Goal: Task Accomplishment & Management: Use online tool/utility

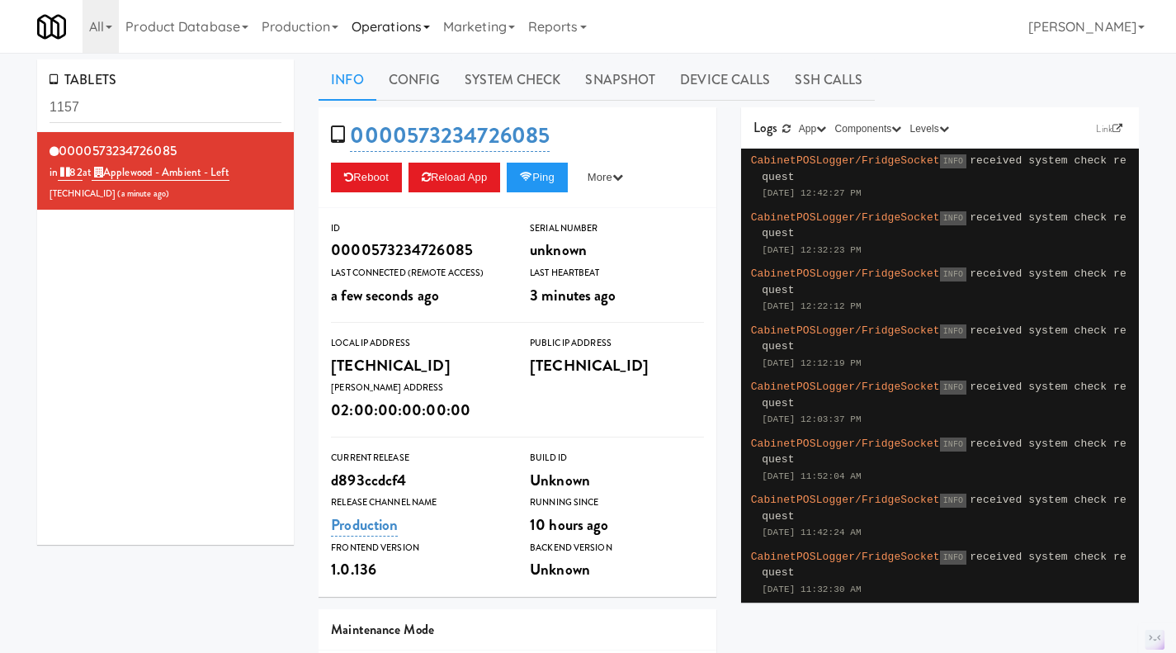
click at [385, 22] on link "Operations" at bounding box center [391, 26] width 92 height 53
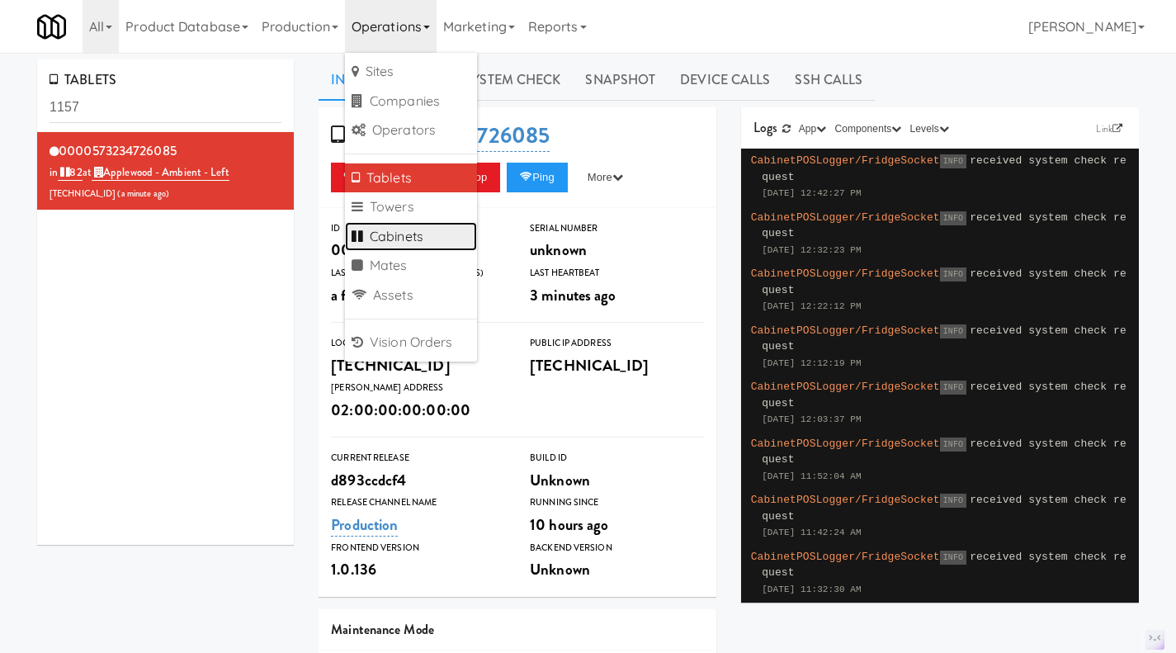
click at [424, 235] on link "Cabinets" at bounding box center [411, 237] width 132 height 30
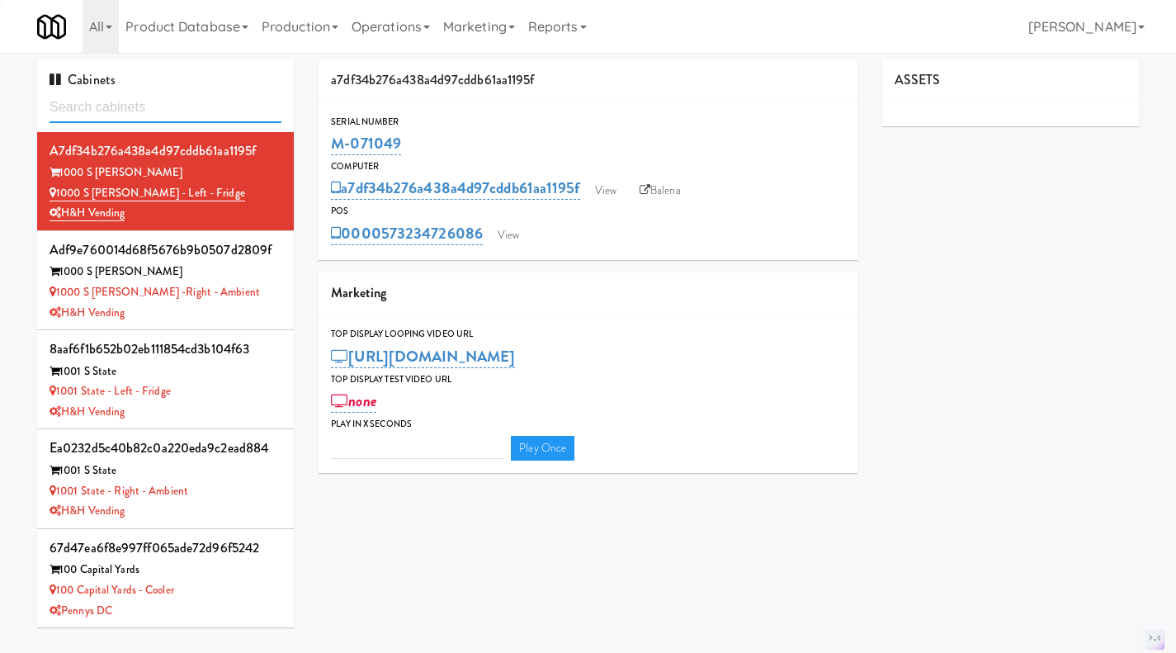
click at [131, 111] on input "text" at bounding box center [166, 107] width 232 height 31
type input "3"
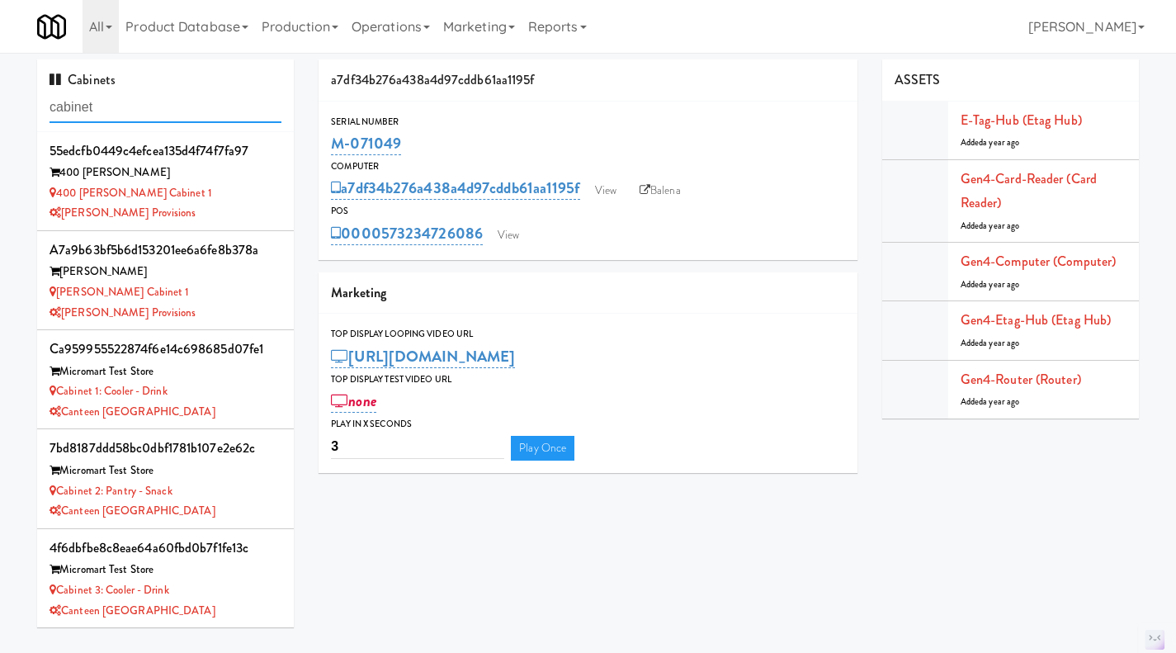
click at [149, 94] on input "cabinet" at bounding box center [166, 107] width 232 height 31
click at [118, 114] on input "cabinet" at bounding box center [166, 107] width 232 height 31
paste input "M-126975"
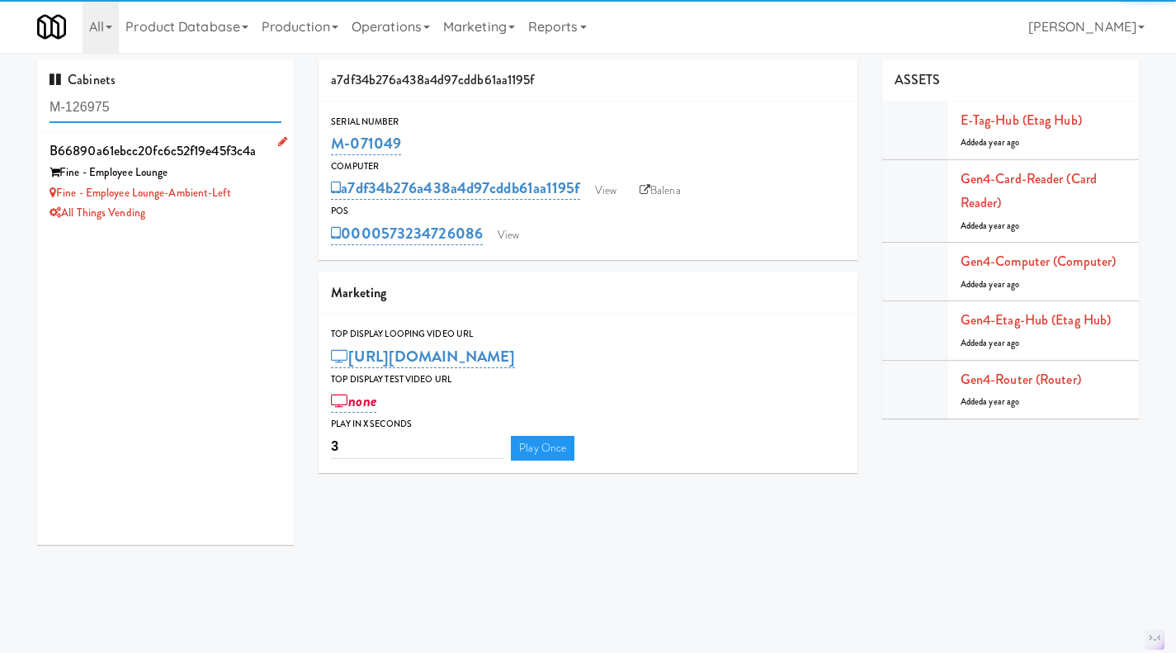
type input "M-126975"
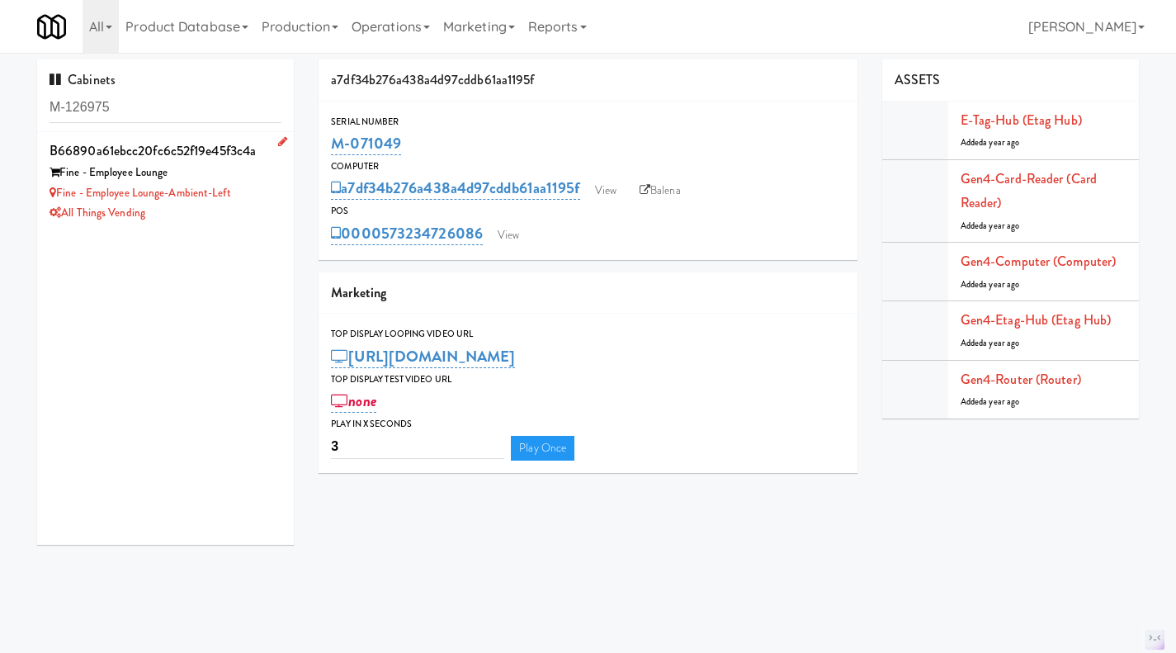
click at [253, 219] on div "All Things Vending" at bounding box center [166, 213] width 232 height 21
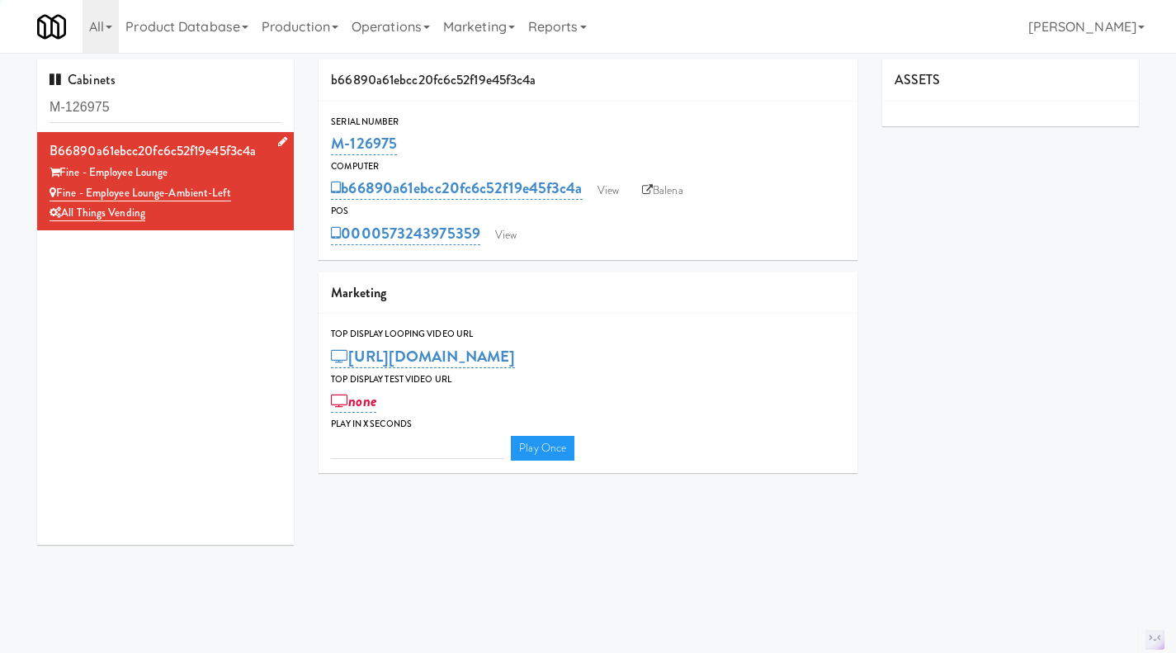
type input "3"
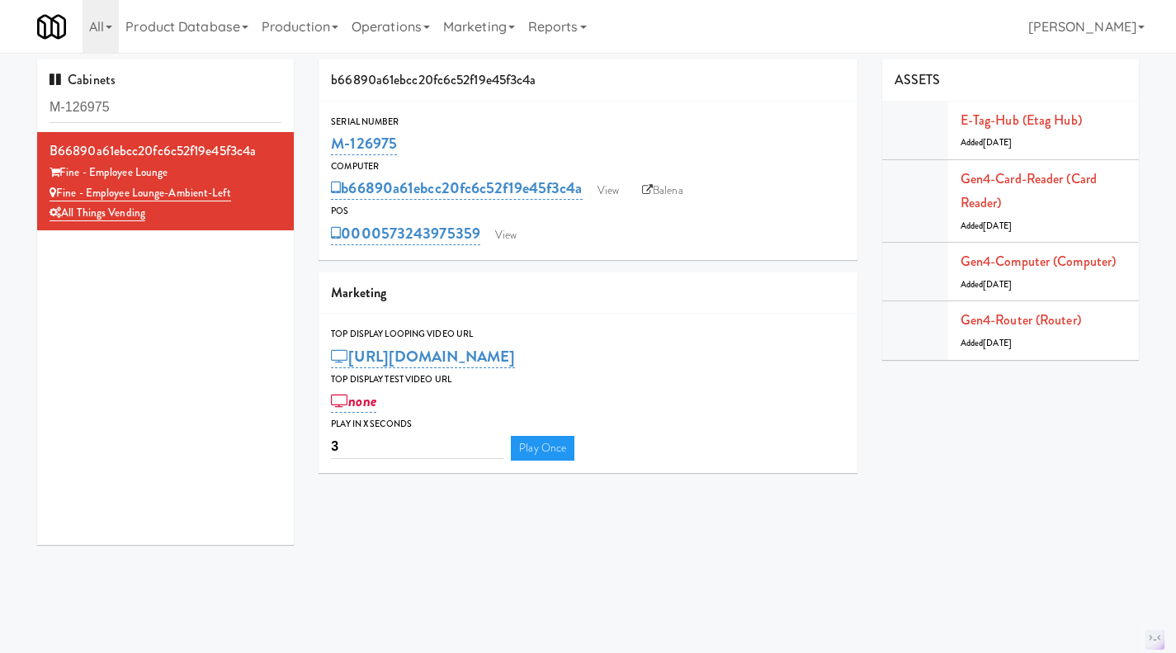
drag, startPoint x: 453, startPoint y: 136, endPoint x: 324, endPoint y: 149, distance: 129.4
click at [324, 149] on div "Serial Number M-126975" at bounding box center [587, 136] width 539 height 45
copy link "M-126975"
click at [616, 188] on link "View" at bounding box center [608, 190] width 38 height 25
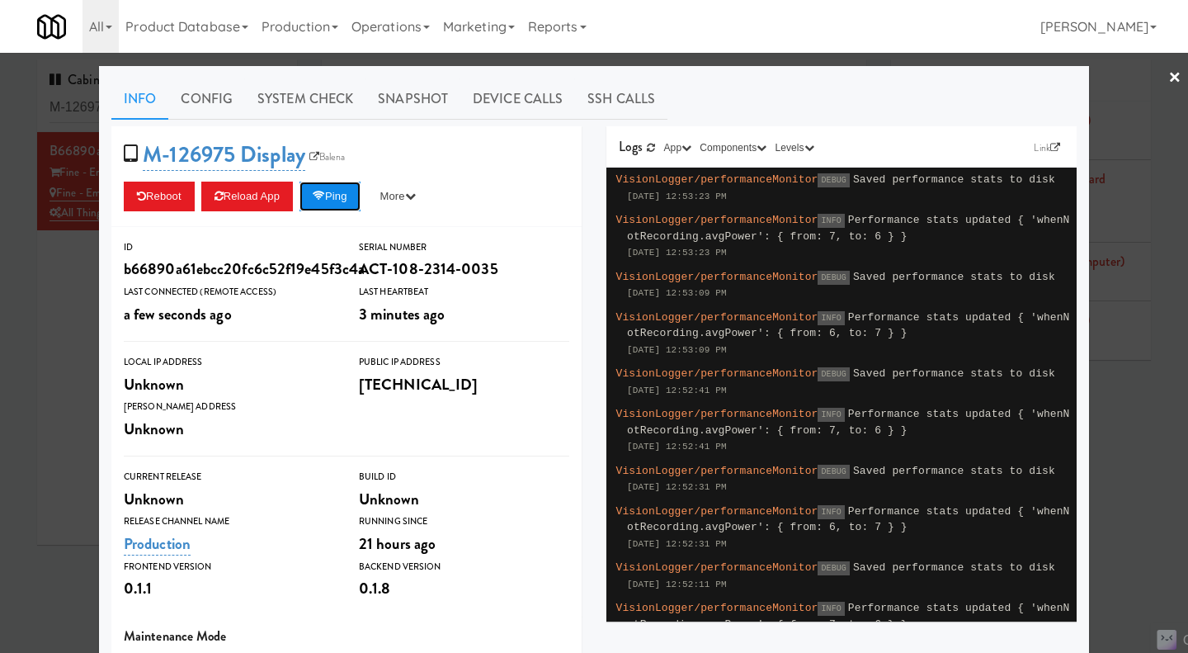
click at [344, 204] on button "Ping" at bounding box center [329, 197] width 61 height 30
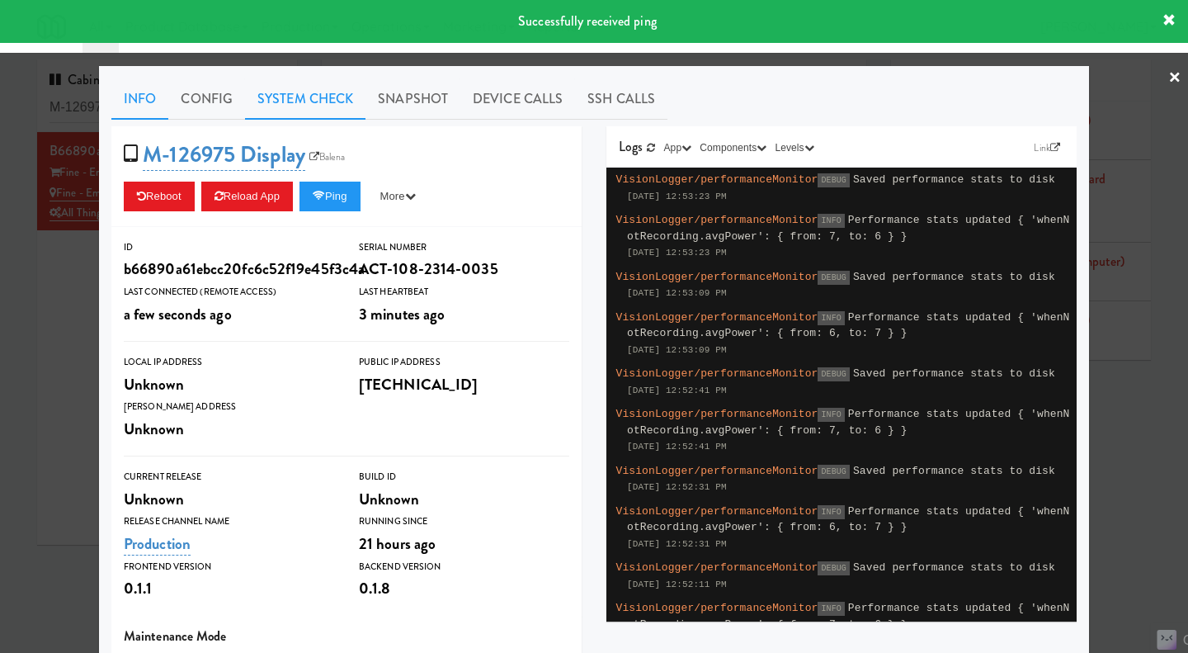
click at [276, 97] on link "System Check" at bounding box center [305, 98] width 120 height 41
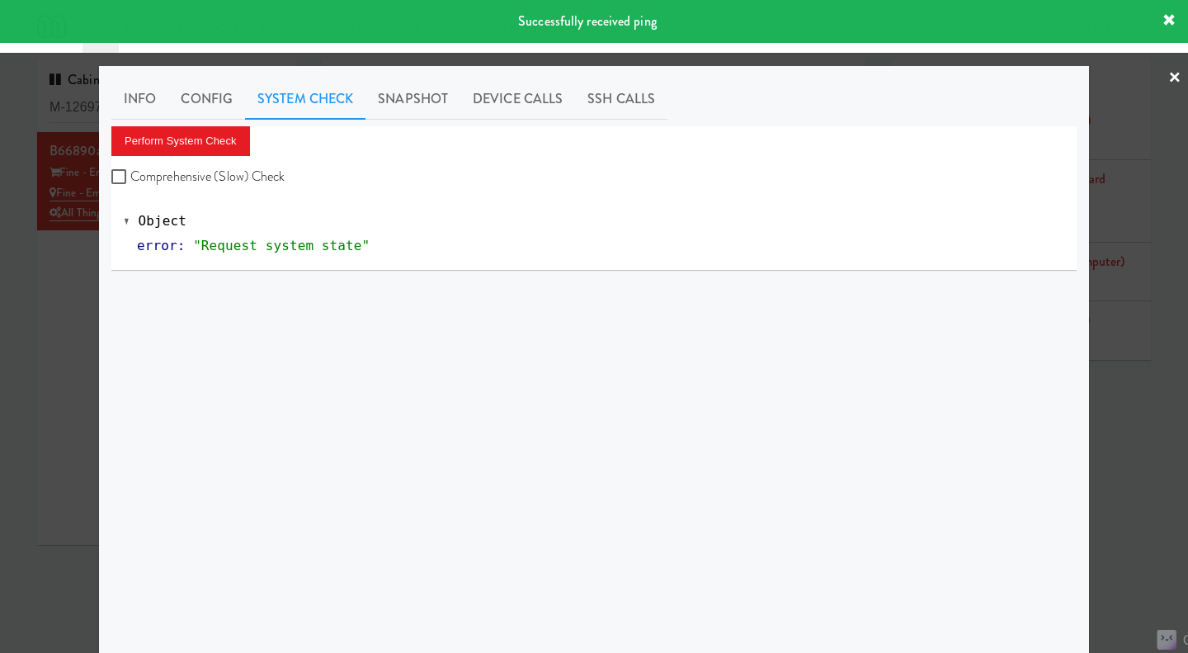
click at [136, 174] on label "Comprehensive (Slow) Check" at bounding box center [198, 176] width 174 height 25
click at [130, 174] on input "Comprehensive (Slow) Check" at bounding box center [120, 177] width 19 height 13
checkbox input "true"
click at [148, 125] on div "Info Config System Check Snapshot Device Calls SSH Calls Perform System Check C…" at bounding box center [593, 411] width 965 height 667
click at [176, 135] on button "Perform System Check" at bounding box center [180, 141] width 139 height 30
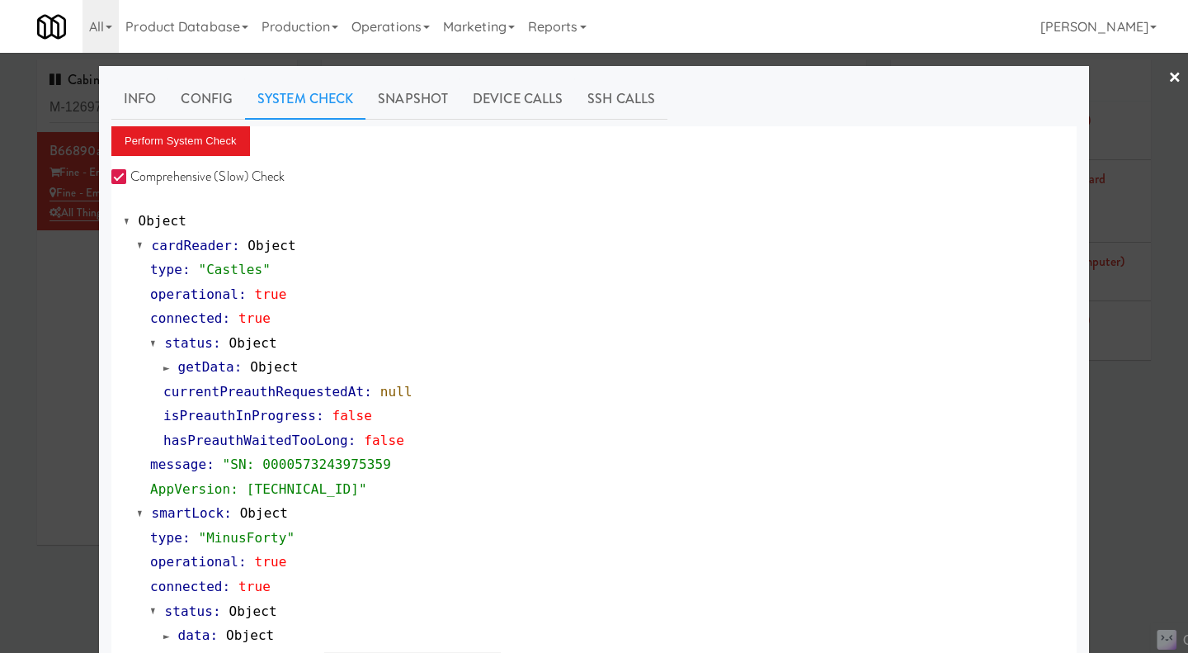
click at [64, 319] on div at bounding box center [594, 326] width 1188 height 653
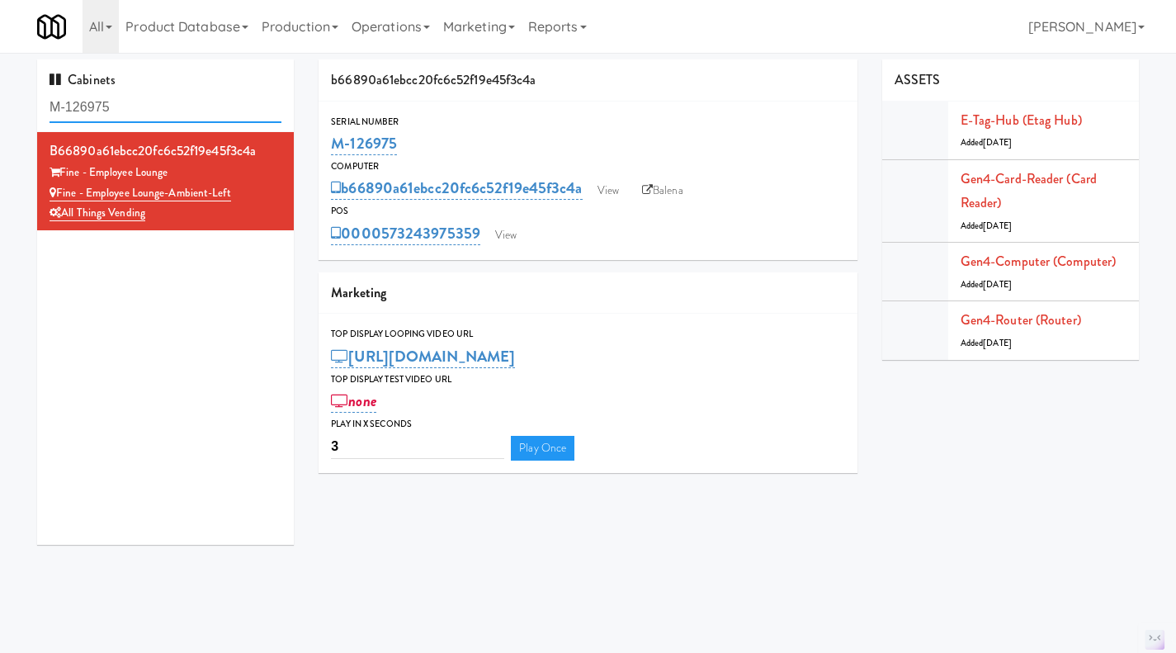
click at [154, 109] on input "M-126975" at bounding box center [166, 107] width 232 height 31
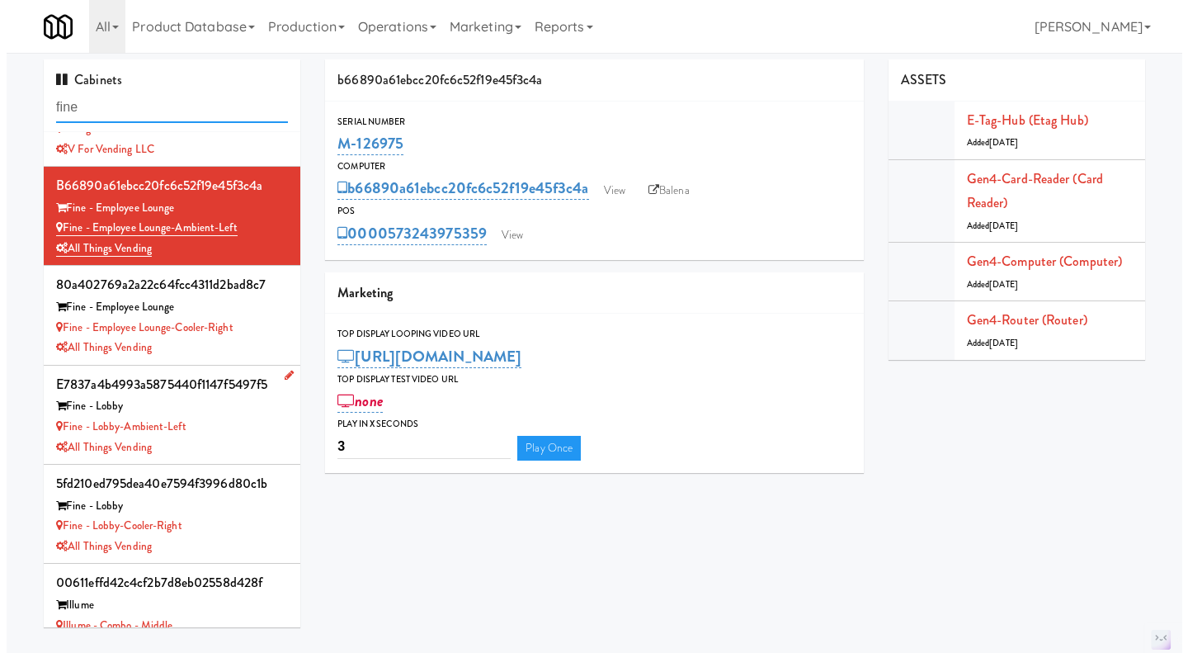
scroll to position [163, 0]
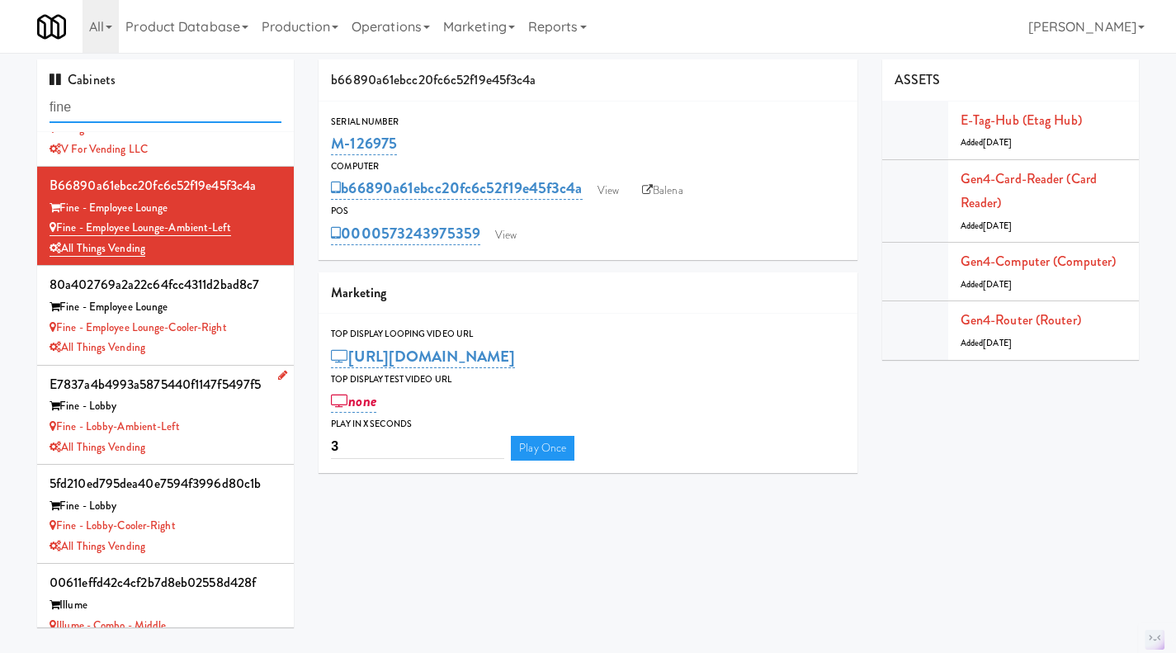
type input "fine"
click at [224, 425] on div "Fine - Lobby-Ambient-Left" at bounding box center [166, 427] width 232 height 21
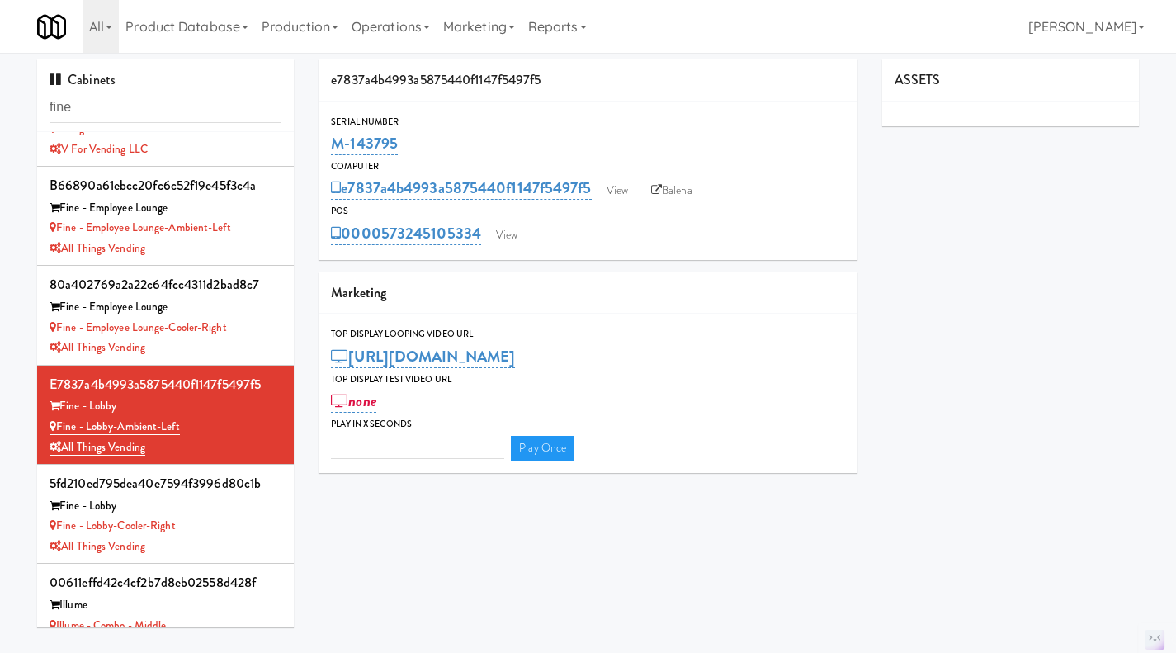
type input "3"
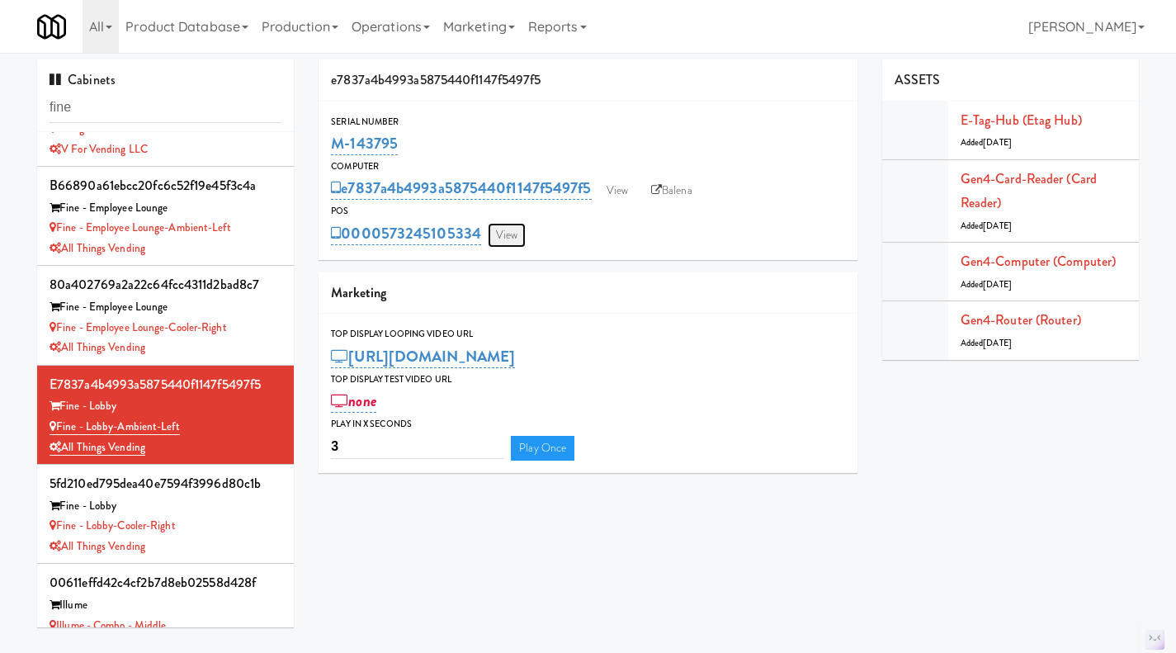
click at [518, 236] on link "View" at bounding box center [507, 235] width 38 height 25
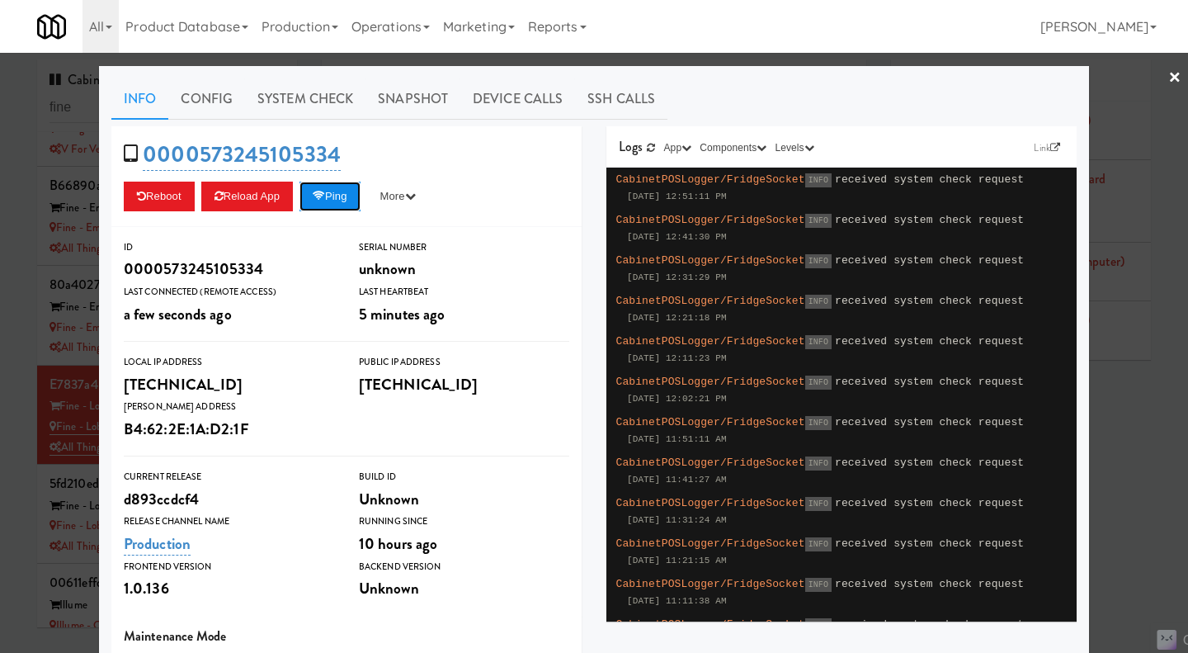
click at [330, 196] on button "Ping" at bounding box center [329, 197] width 61 height 30
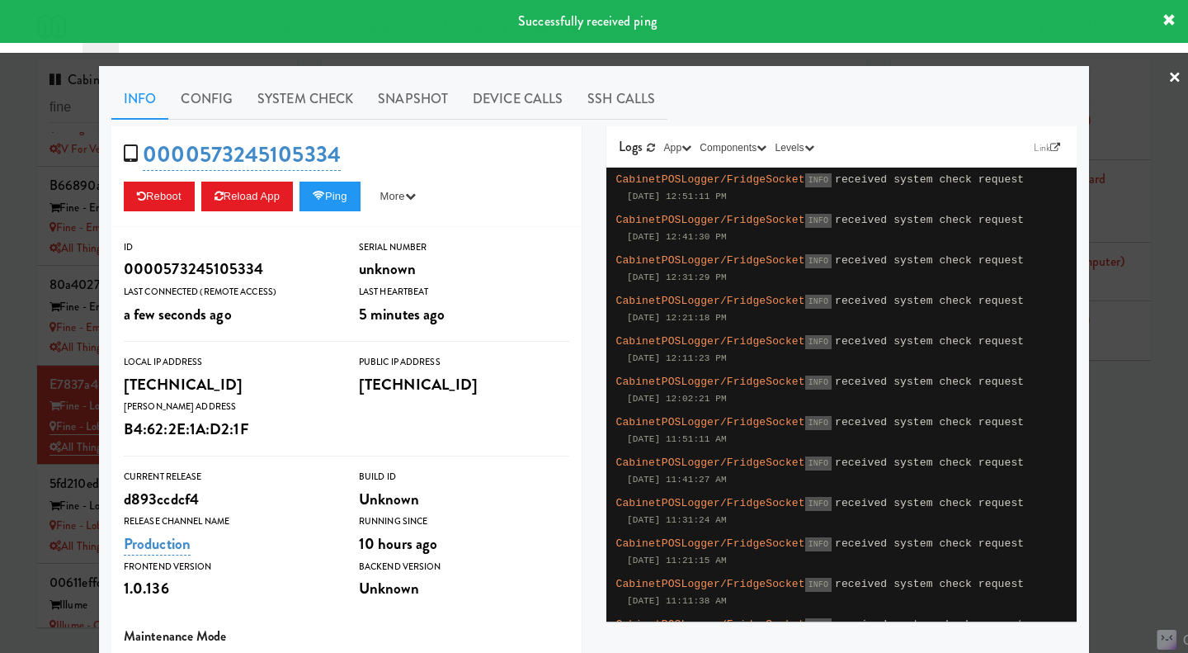
drag, startPoint x: 1134, startPoint y: 445, endPoint x: 927, endPoint y: 442, distance: 207.9
click at [1134, 445] on div at bounding box center [594, 326] width 1188 height 653
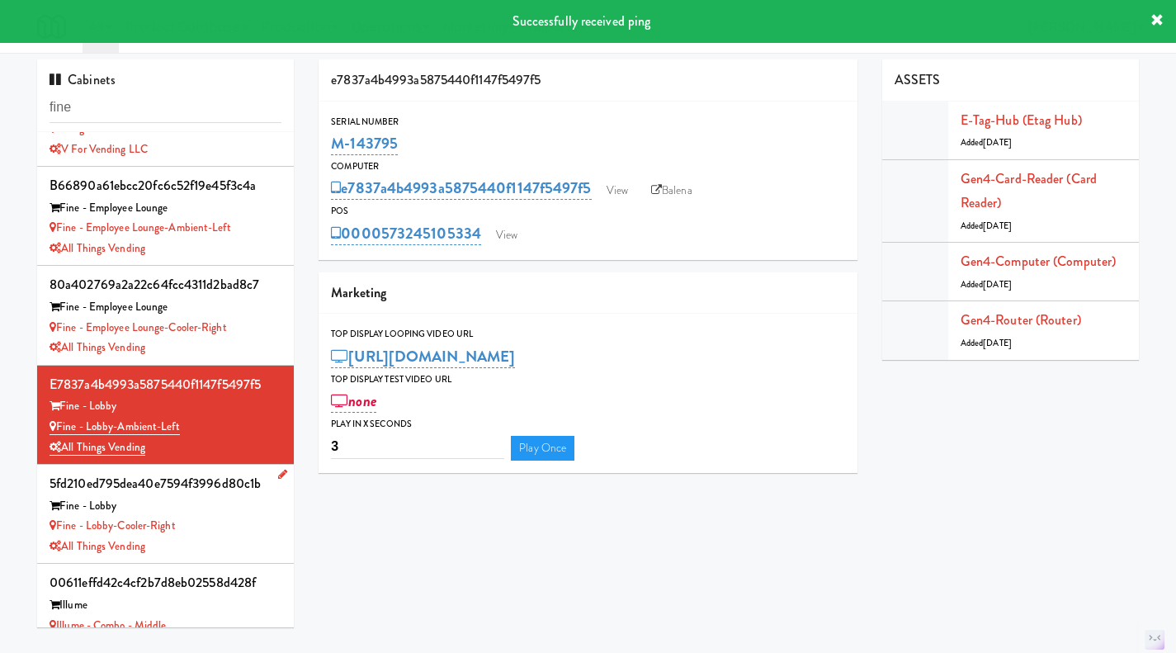
click at [239, 536] on div "All Things Vending" at bounding box center [166, 546] width 232 height 21
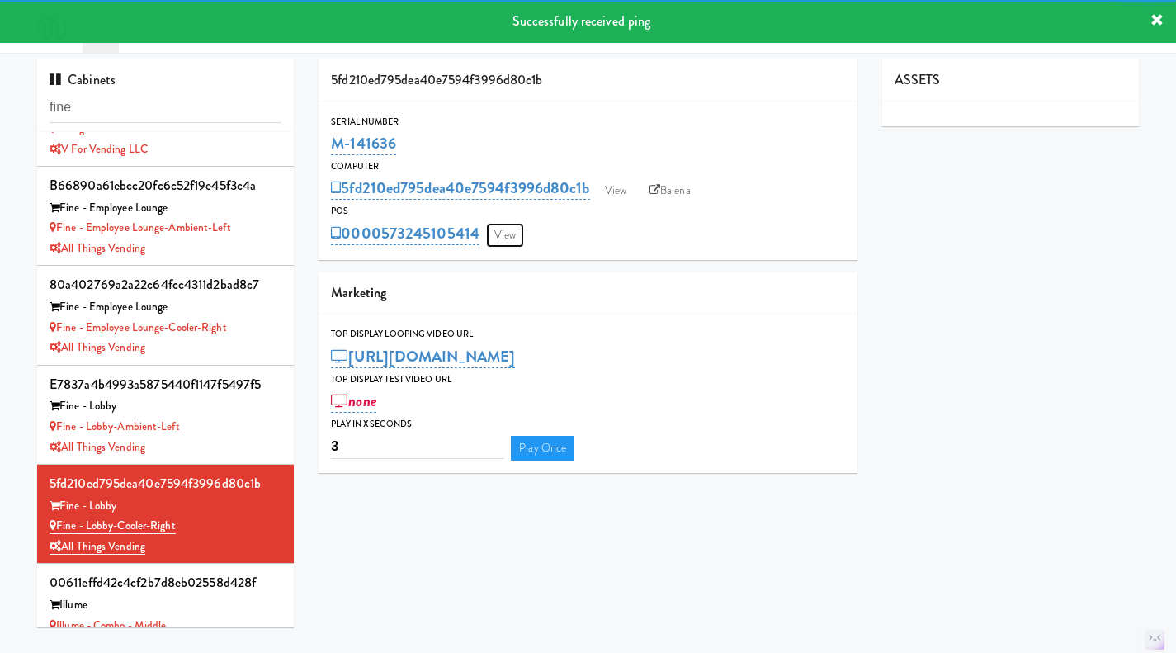
click at [500, 224] on link "View" at bounding box center [505, 235] width 38 height 25
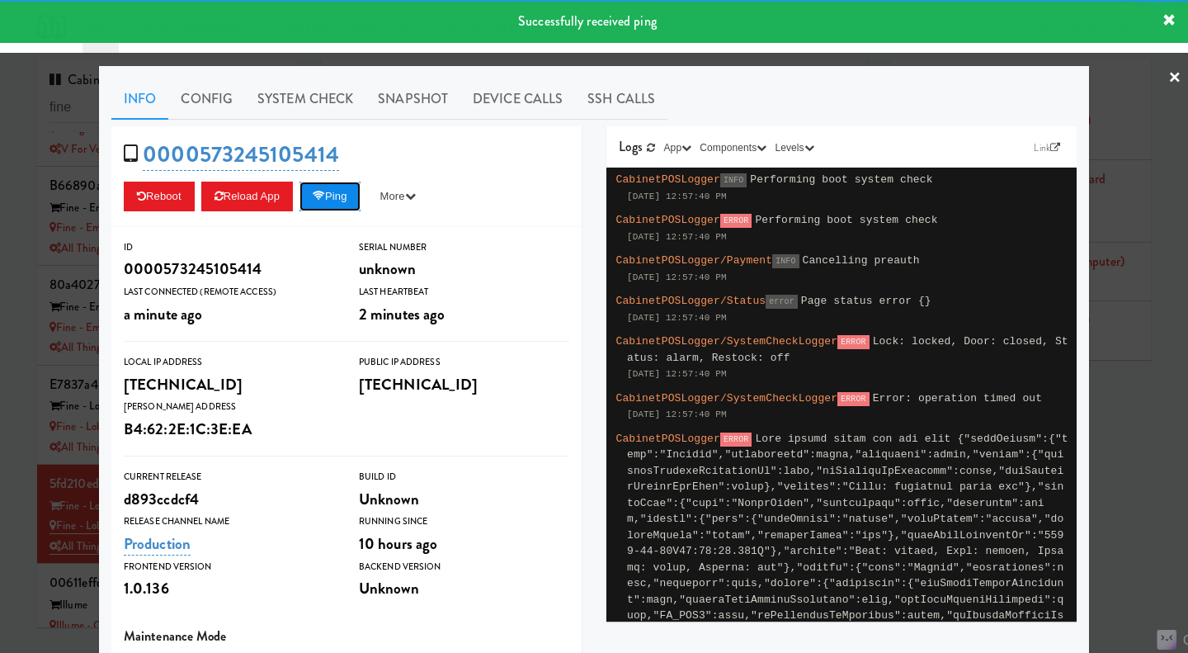
click at [334, 189] on button "Ping" at bounding box center [329, 197] width 61 height 30
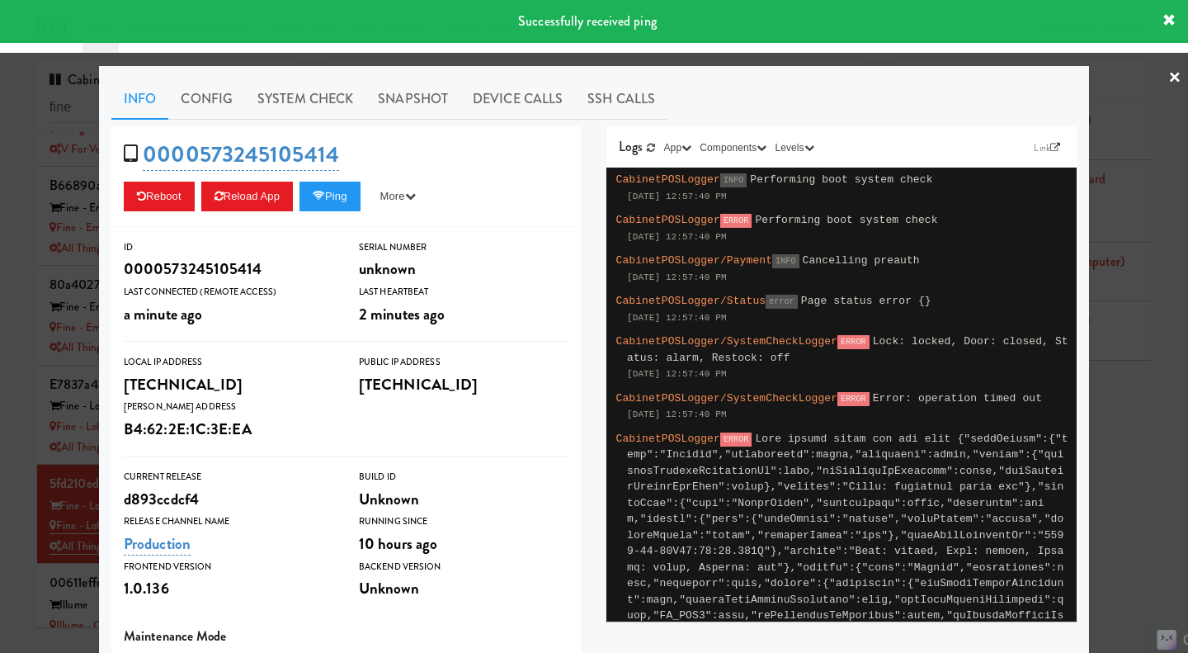
click at [1147, 464] on div at bounding box center [594, 326] width 1188 height 653
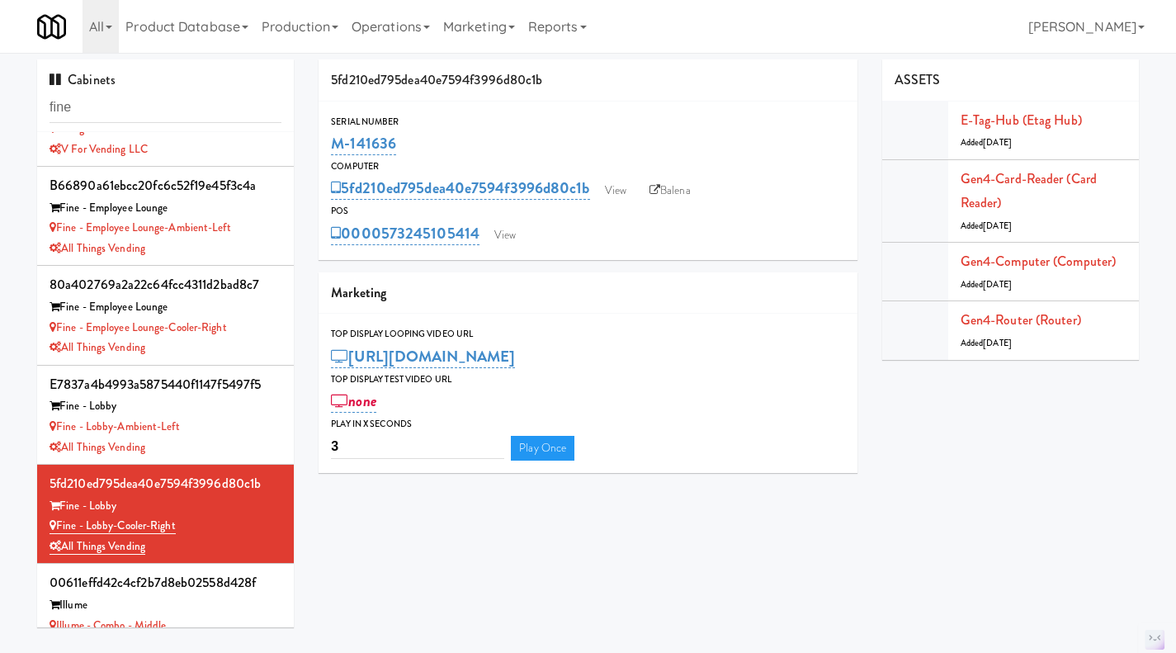
click at [526, 235] on div "0000573245105414 View" at bounding box center [588, 233] width 514 height 28
click at [634, 190] on link "View" at bounding box center [616, 190] width 38 height 25
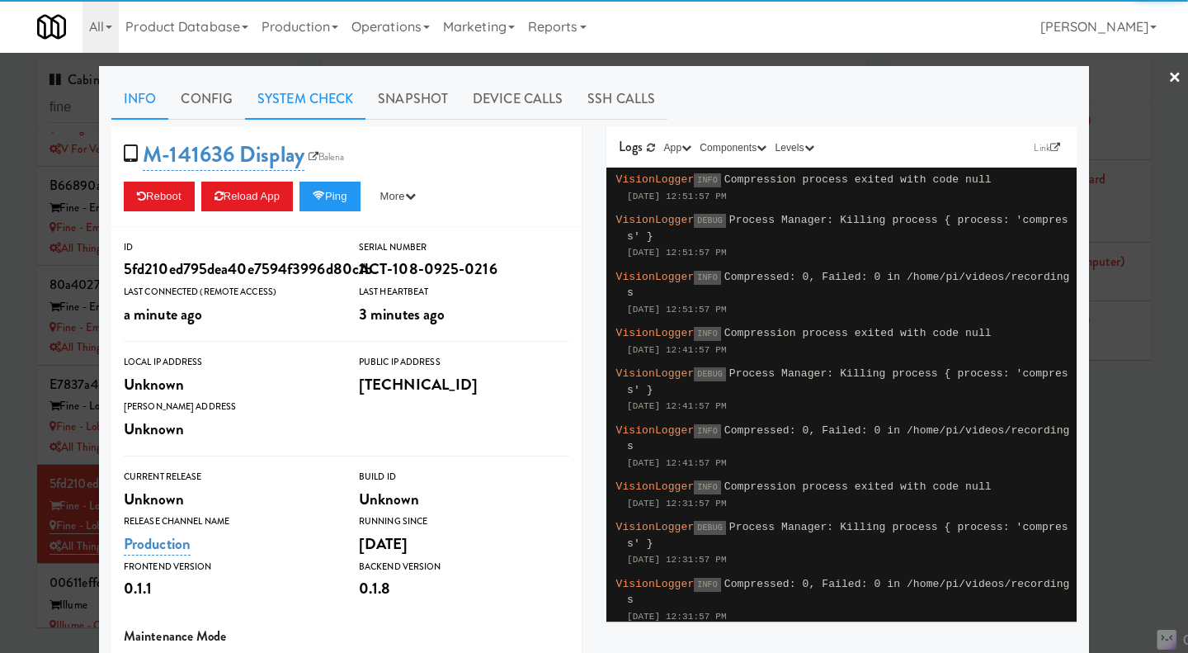
click at [290, 111] on link "System Check" at bounding box center [305, 98] width 120 height 41
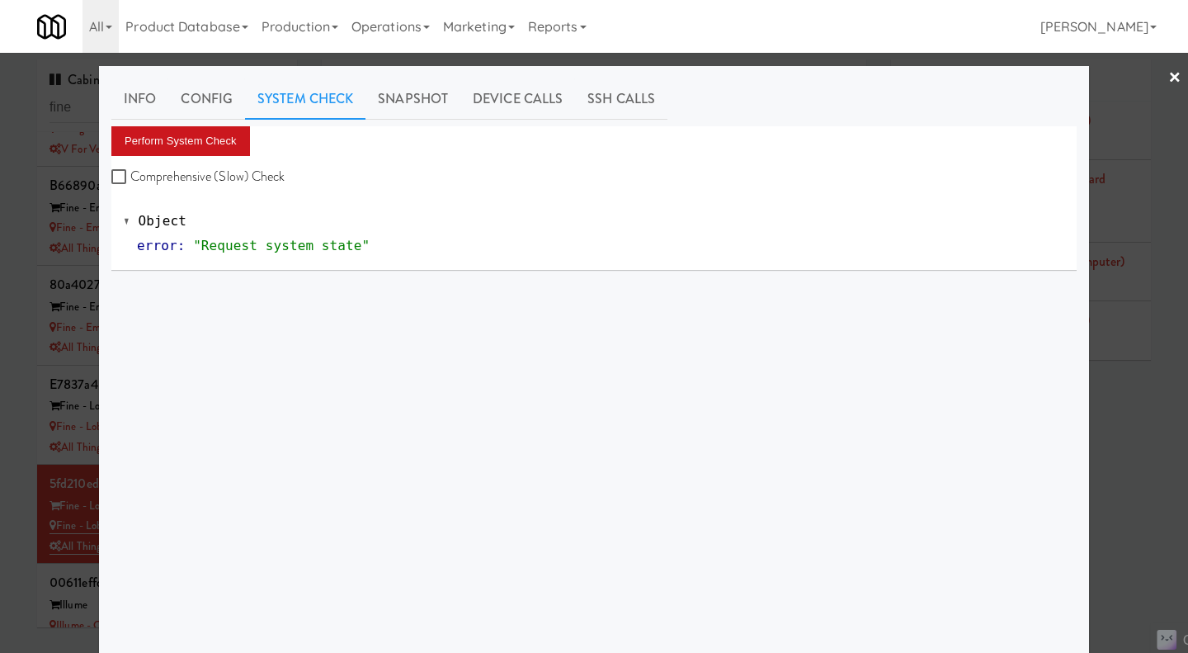
click at [207, 171] on label "Comprehensive (Slow) Check" at bounding box center [198, 176] width 174 height 25
click at [130, 171] on input "Comprehensive (Slow) Check" at bounding box center [120, 177] width 19 height 13
checkbox input "true"
drag, startPoint x: 182, startPoint y: 131, endPoint x: 208, endPoint y: 134, distance: 26.5
click at [182, 132] on button "Perform System Check" at bounding box center [180, 141] width 139 height 30
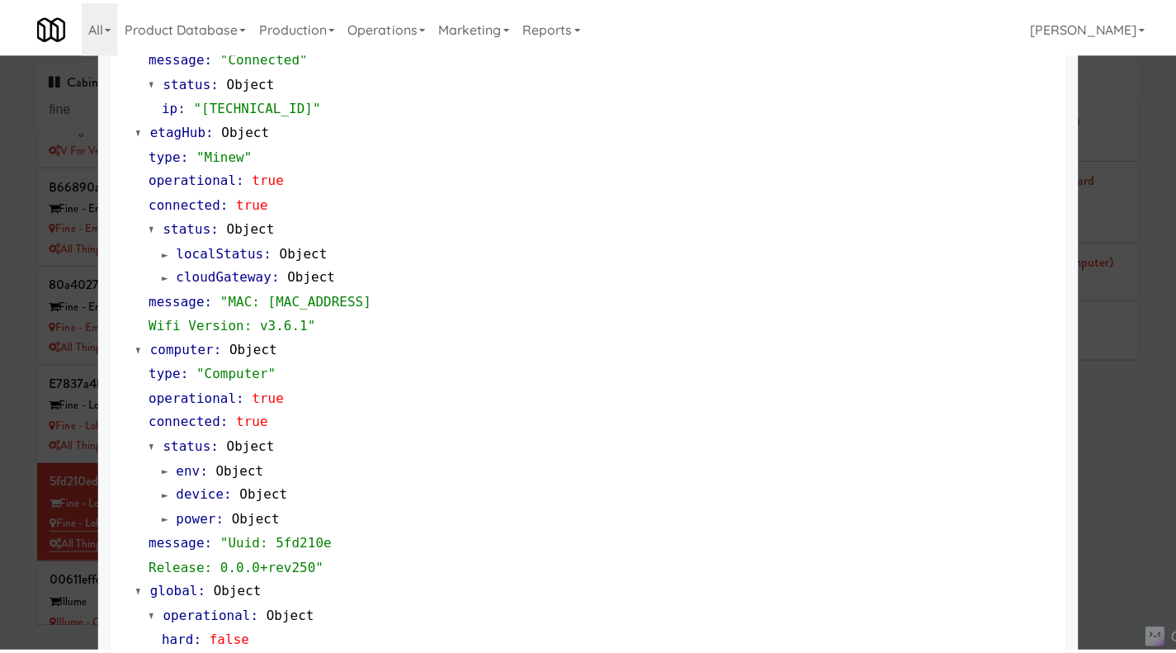
scroll to position [1384, 0]
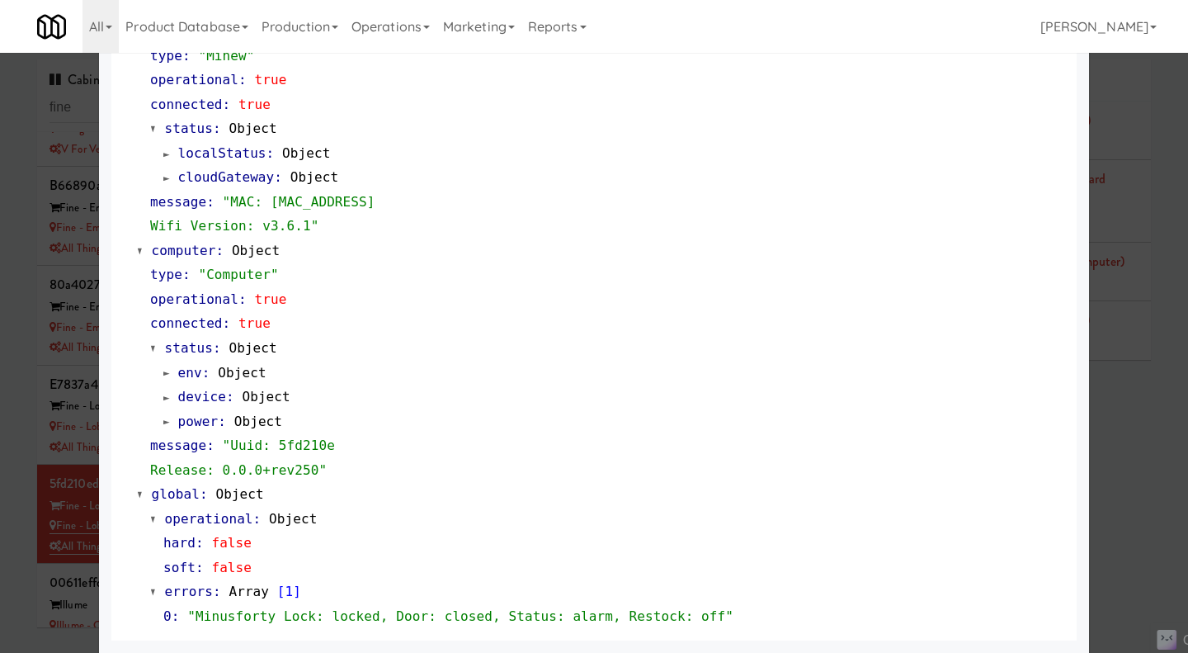
click at [40, 489] on div at bounding box center [594, 326] width 1188 height 653
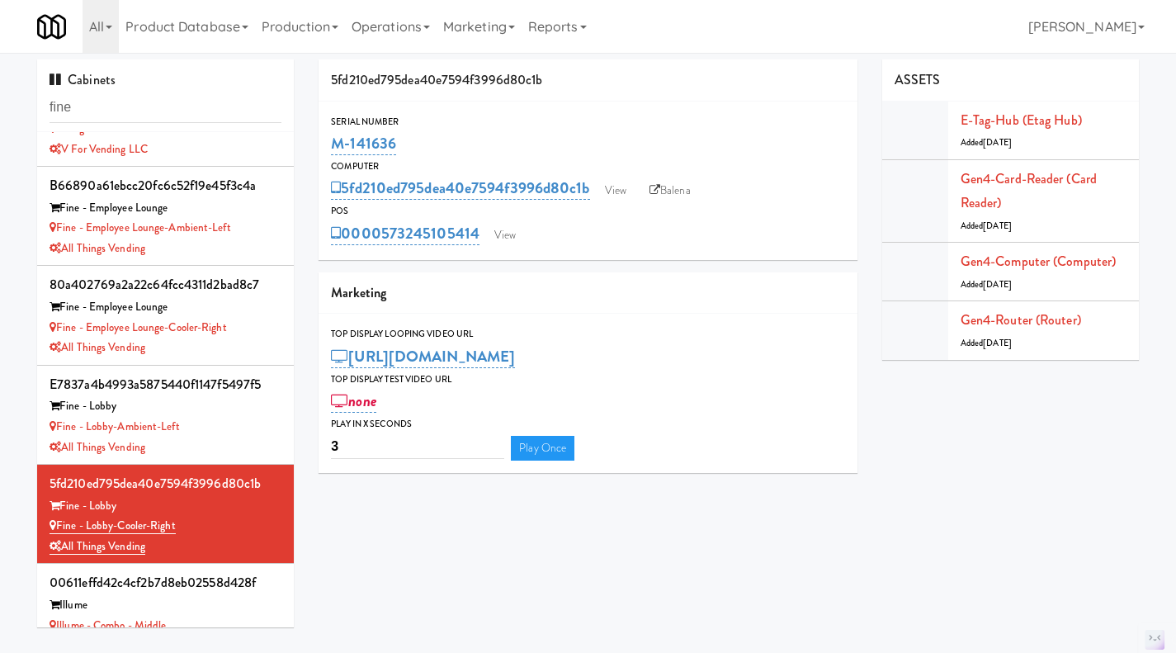
drag, startPoint x: 451, startPoint y: 143, endPoint x: 314, endPoint y: 149, distance: 137.1
click at [314, 149] on div "5fd210ed795dea40e7594f3996d80c1b Serial Number M-141636 Computer 5fd210ed795dea…" at bounding box center [588, 272] width 564 height 426
copy link "M-141636"
click at [230, 344] on div "All Things Vending" at bounding box center [166, 347] width 232 height 21
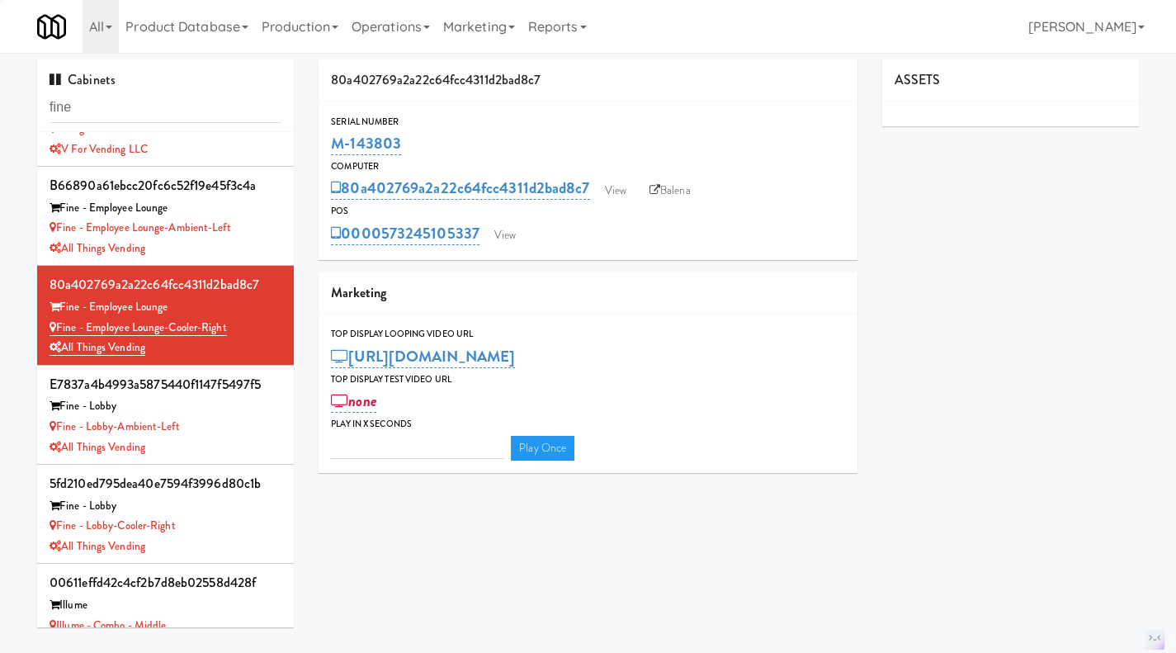
type input "3"
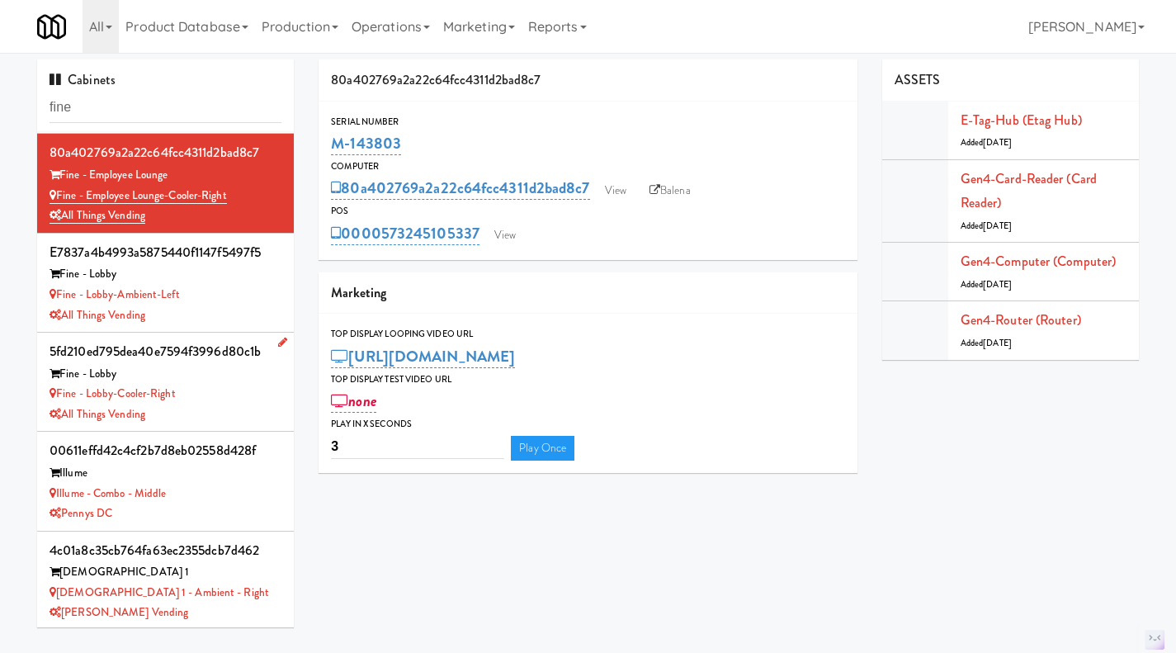
scroll to position [299, 0]
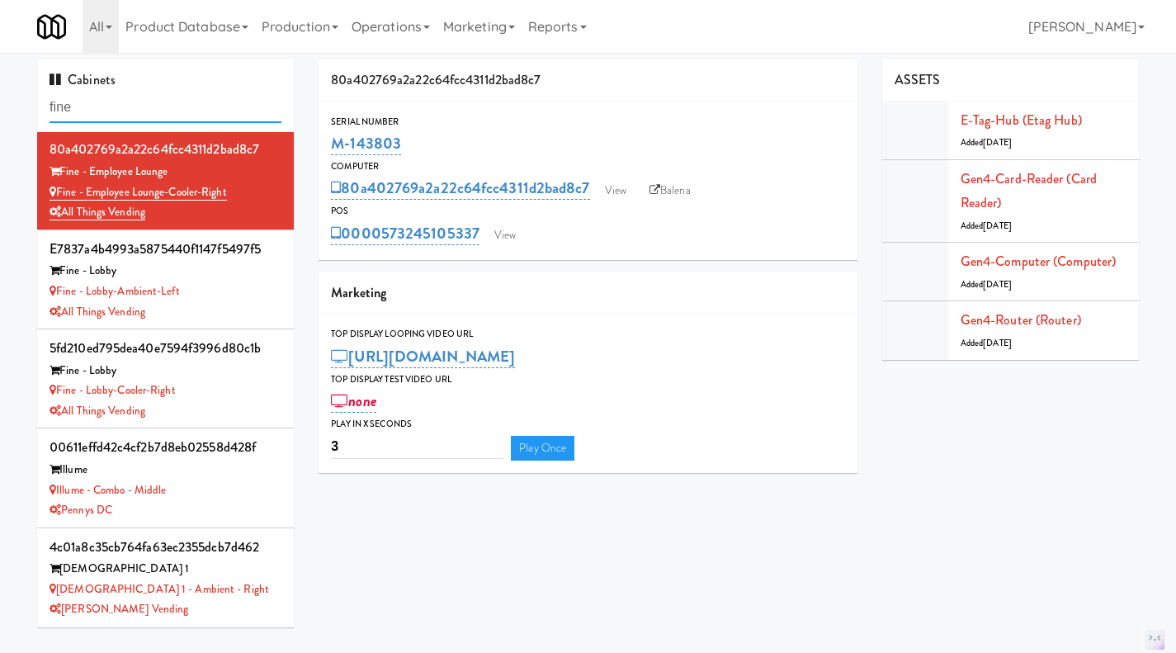
click at [111, 105] on input "fine" at bounding box center [166, 107] width 232 height 31
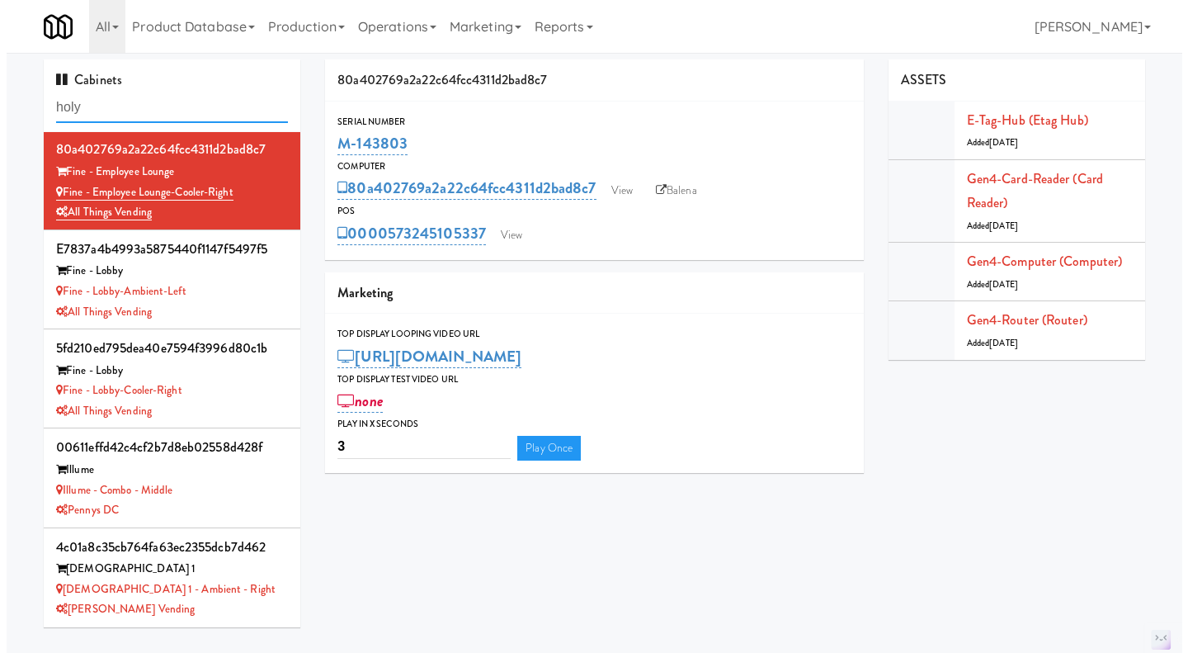
scroll to position [0, 0]
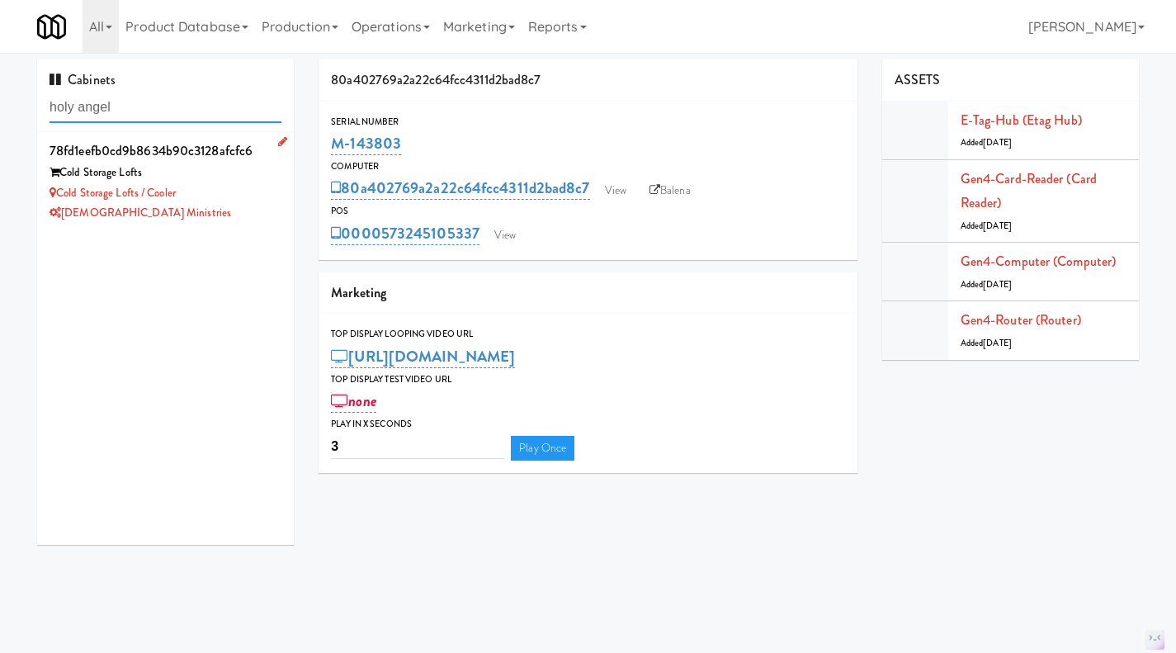
type input "holy angel"
click at [228, 219] on div "[DEMOGRAPHIC_DATA] Ministries" at bounding box center [166, 213] width 232 height 21
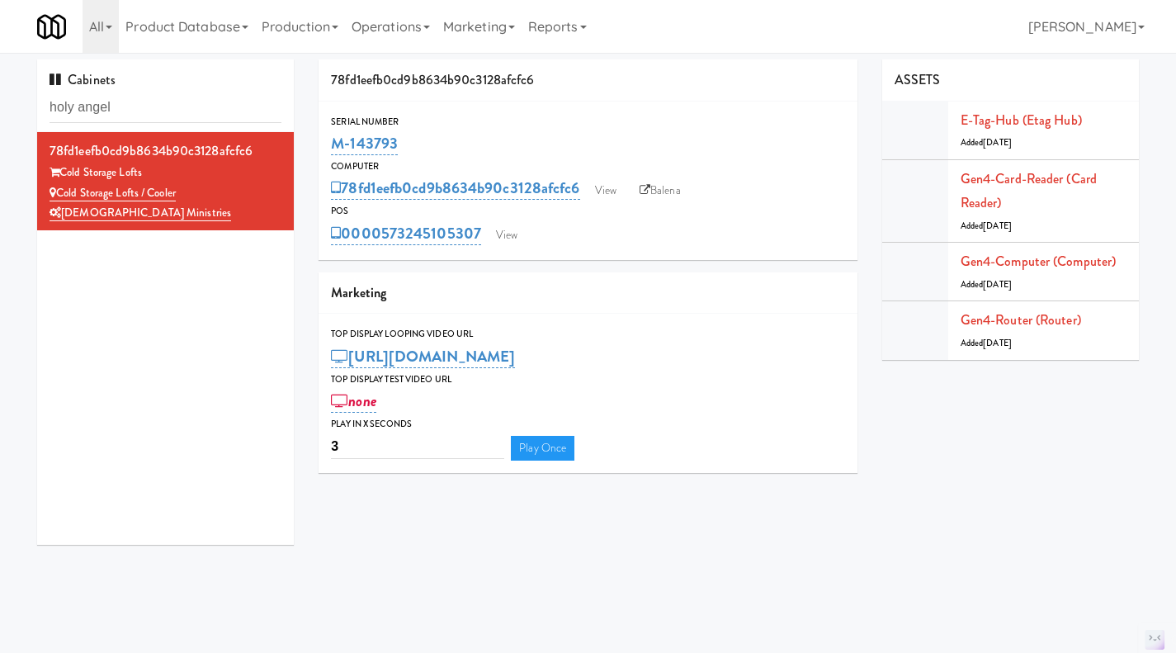
drag, startPoint x: 455, startPoint y: 136, endPoint x: 329, endPoint y: 142, distance: 125.5
click at [329, 142] on div "Serial Number M-143793" at bounding box center [587, 136] width 539 height 45
click at [1016, 116] on link "E-tag-hub (Etag Hub)" at bounding box center [1020, 120] width 121 height 19
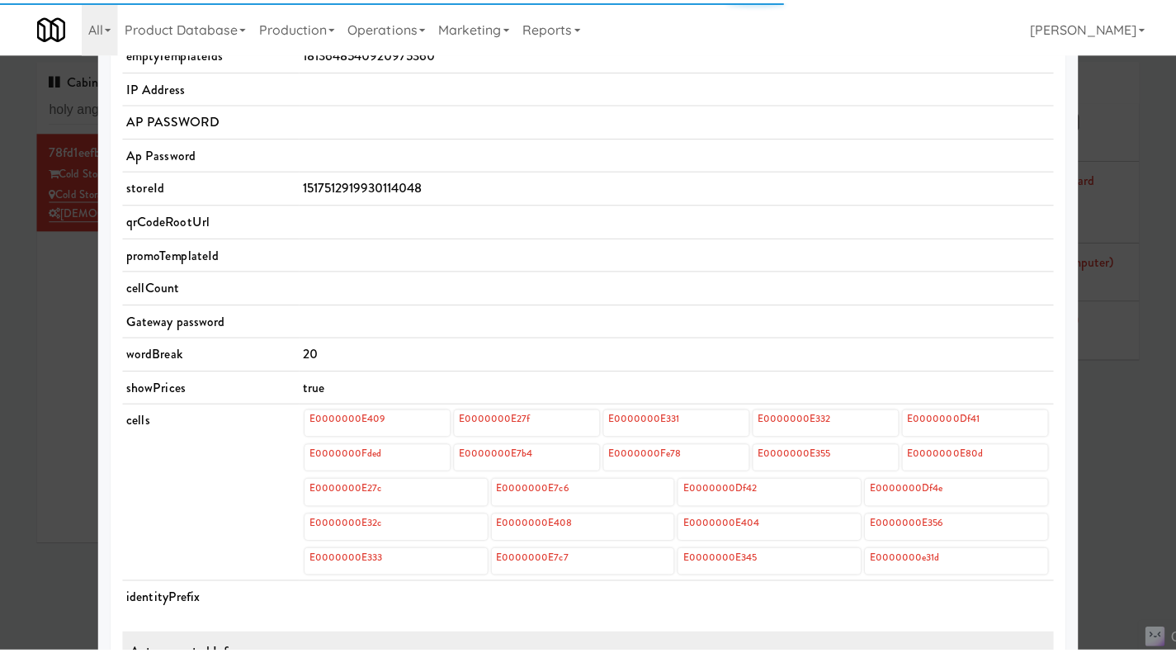
scroll to position [411, 0]
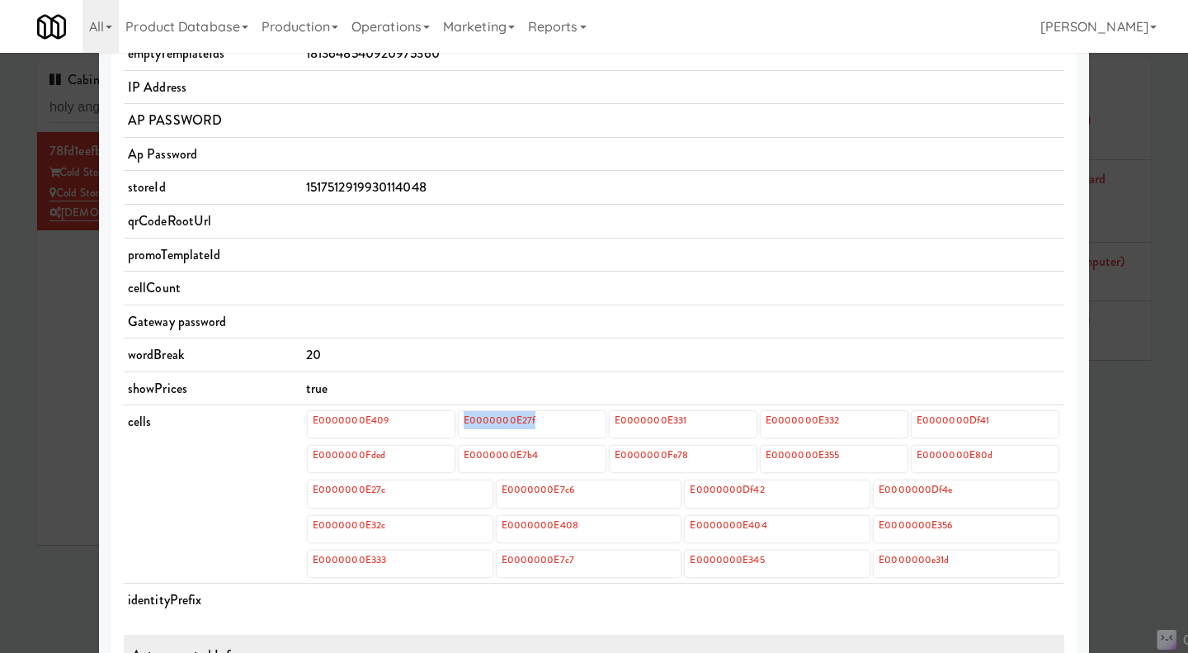
drag, startPoint x: 541, startPoint y: 421, endPoint x: 457, endPoint y: 420, distance: 84.2
click at [459, 420] on div "E0000000E27f" at bounding box center [532, 424] width 147 height 26
copy link "E0000000E27f"
drag, startPoint x: 409, startPoint y: 422, endPoint x: 302, endPoint y: 422, distance: 107.3
click at [306, 422] on div "E0000000E409 E0000000E27f E0000000E331 E0000000E332 E0000000Df41 E0000000Fded E…" at bounding box center [683, 493] width 754 height 169
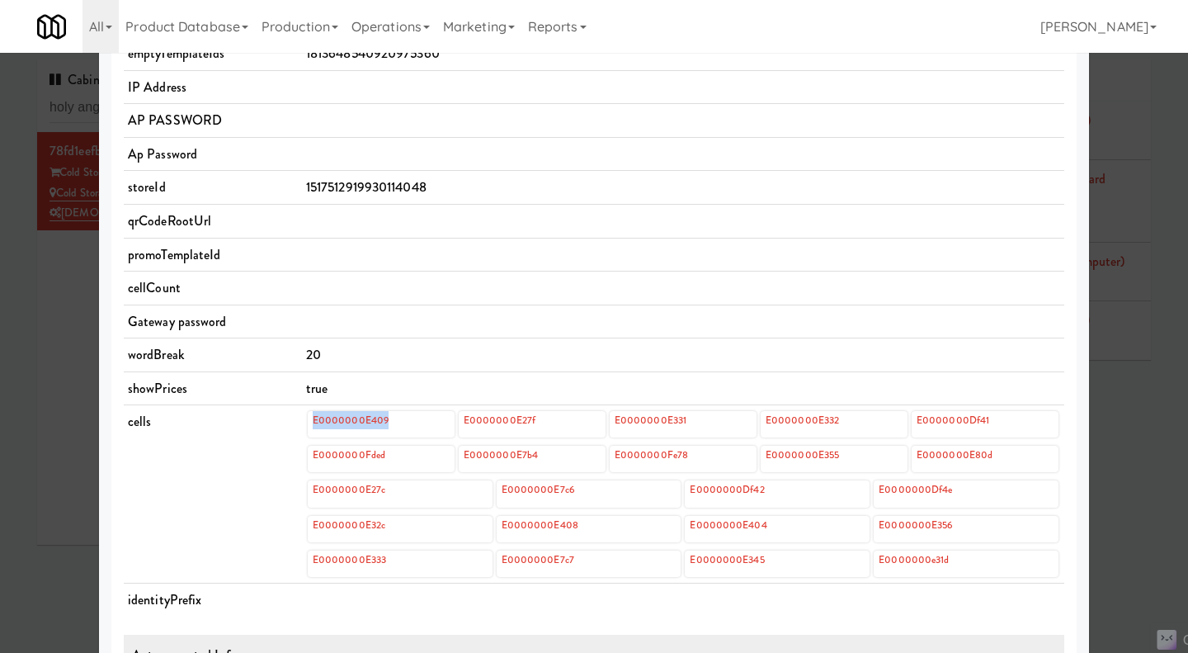
copy link "E0000000E409"
drag, startPoint x: 559, startPoint y: 425, endPoint x: 452, endPoint y: 434, distance: 106.8
click at [450, 434] on div "E0000000E409 E0000000E27f E0000000E331 E0000000E332 E0000000Df41" at bounding box center [683, 424] width 751 height 26
copy div "E0000000E27f"
click at [412, 370] on td "20" at bounding box center [683, 355] width 762 height 34
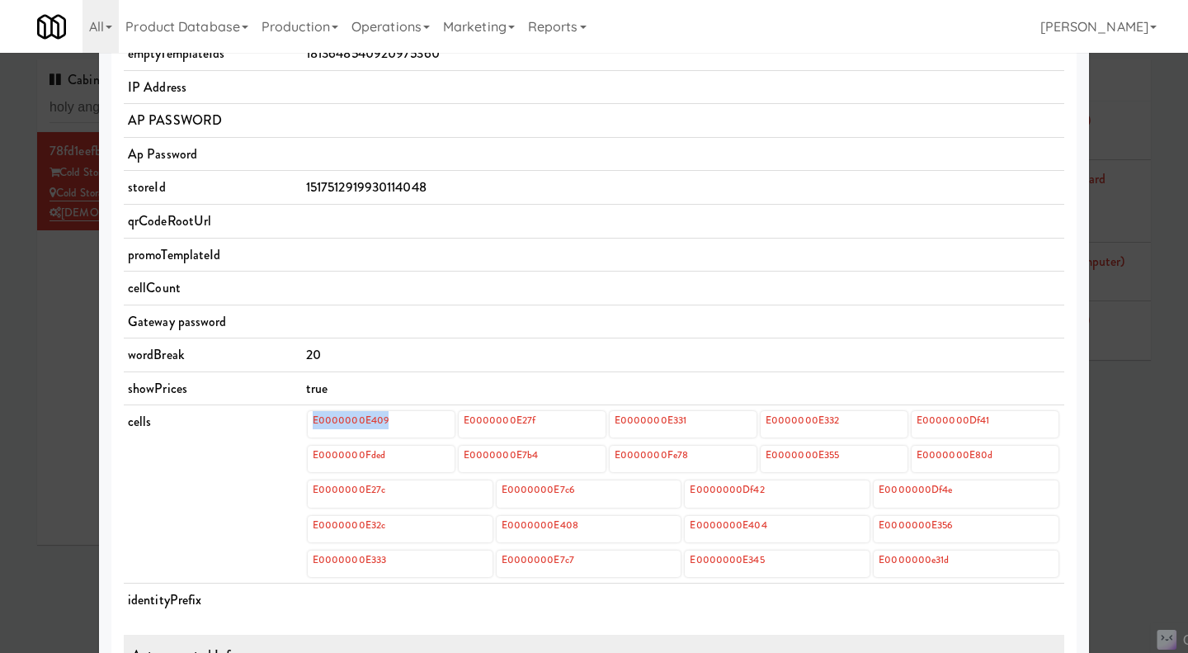
drag, startPoint x: 399, startPoint y: 425, endPoint x: 305, endPoint y: 419, distance: 94.2
click at [308, 419] on div "E0000000E409" at bounding box center [381, 424] width 147 height 26
copy link "E0000000E409"
drag, startPoint x: 546, startPoint y: 419, endPoint x: 455, endPoint y: 418, distance: 90.8
click at [459, 418] on div "E0000000E27f" at bounding box center [532, 424] width 147 height 26
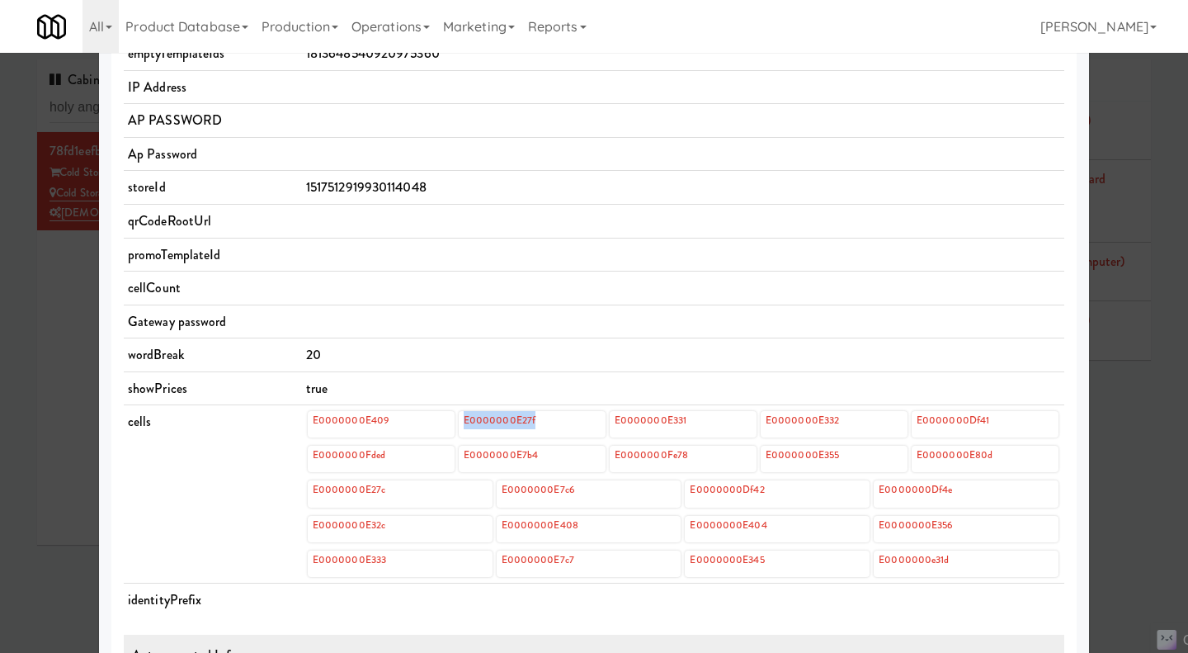
copy link "E0000000E27f"
click at [57, 328] on div at bounding box center [594, 326] width 1188 height 653
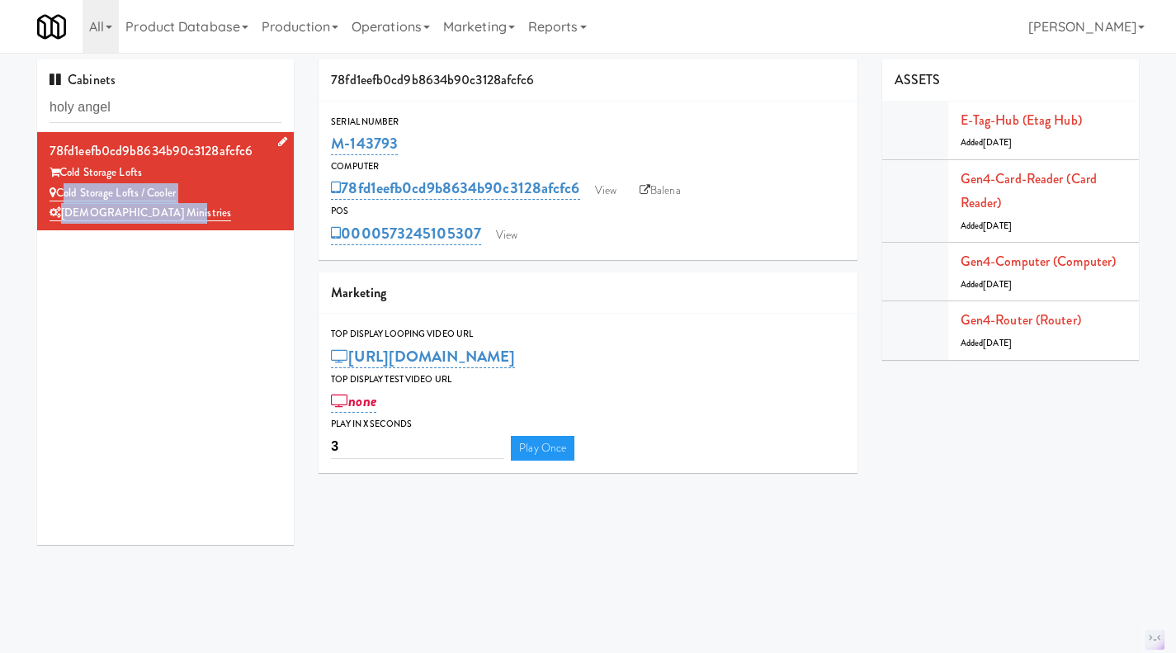
drag, startPoint x: 186, startPoint y: 212, endPoint x: 59, endPoint y: 199, distance: 126.9
click at [59, 199] on div "78fd1eefb0cd9b8634b90c3128afcfc6 Cold Storage Lofts Cold Storage Lofts / Cooler…" at bounding box center [166, 181] width 232 height 85
copy div "Cold Storage Lofts / Cooler Holy Angels Ministries"
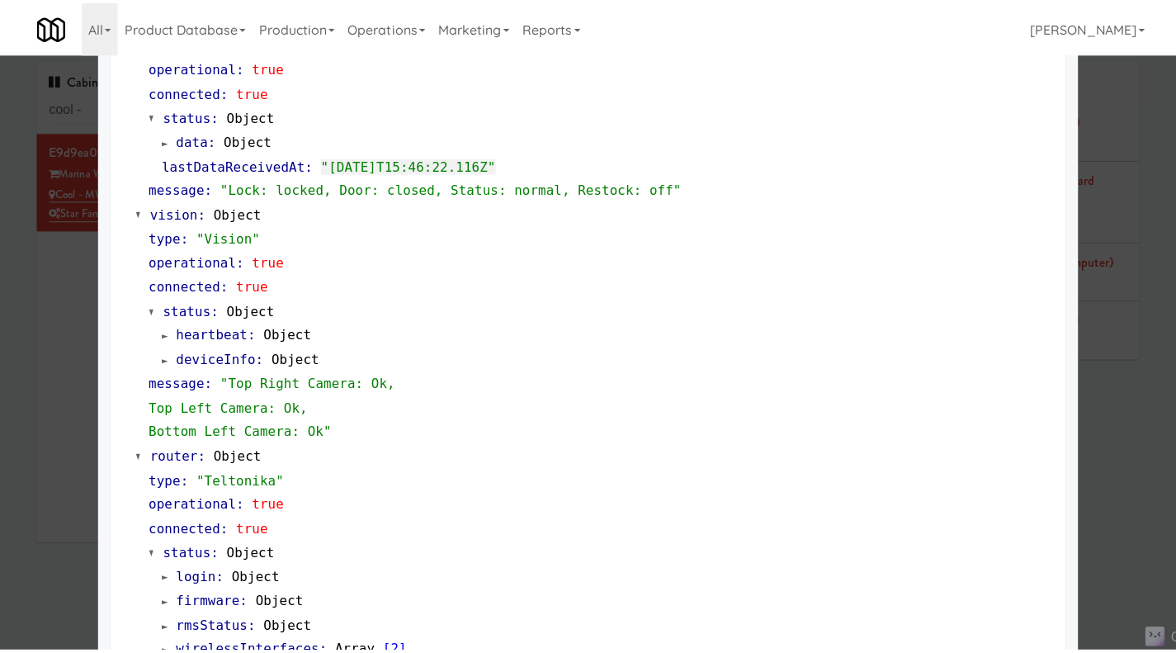
scroll to position [495, 0]
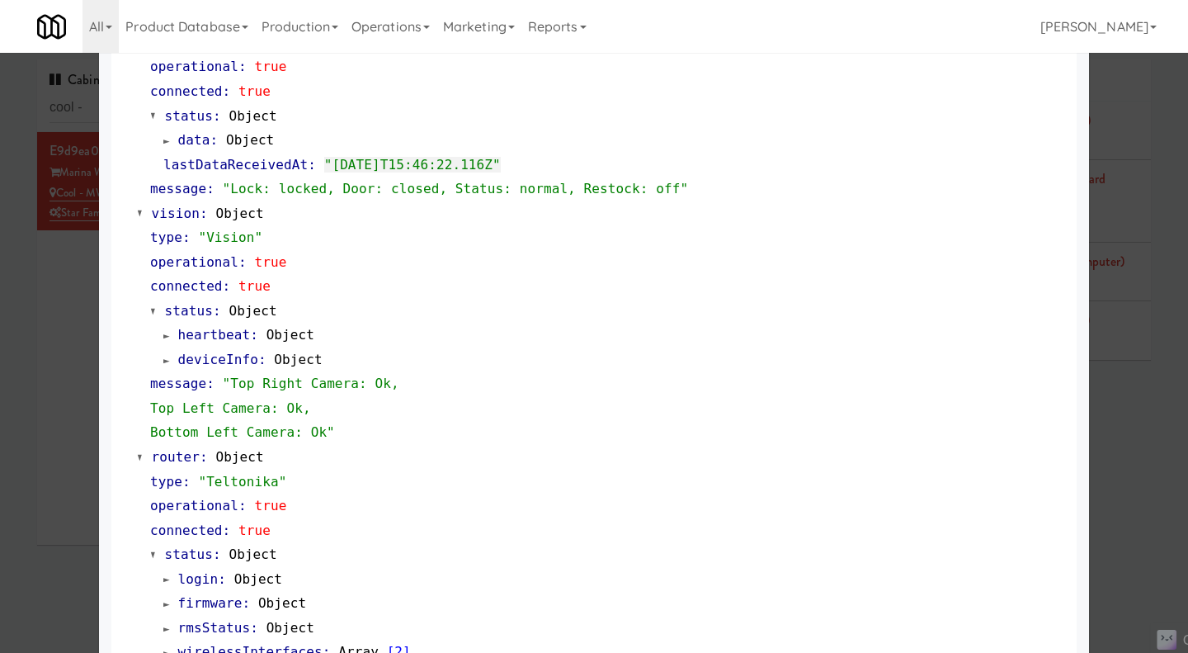
click at [33, 317] on div at bounding box center [594, 326] width 1188 height 653
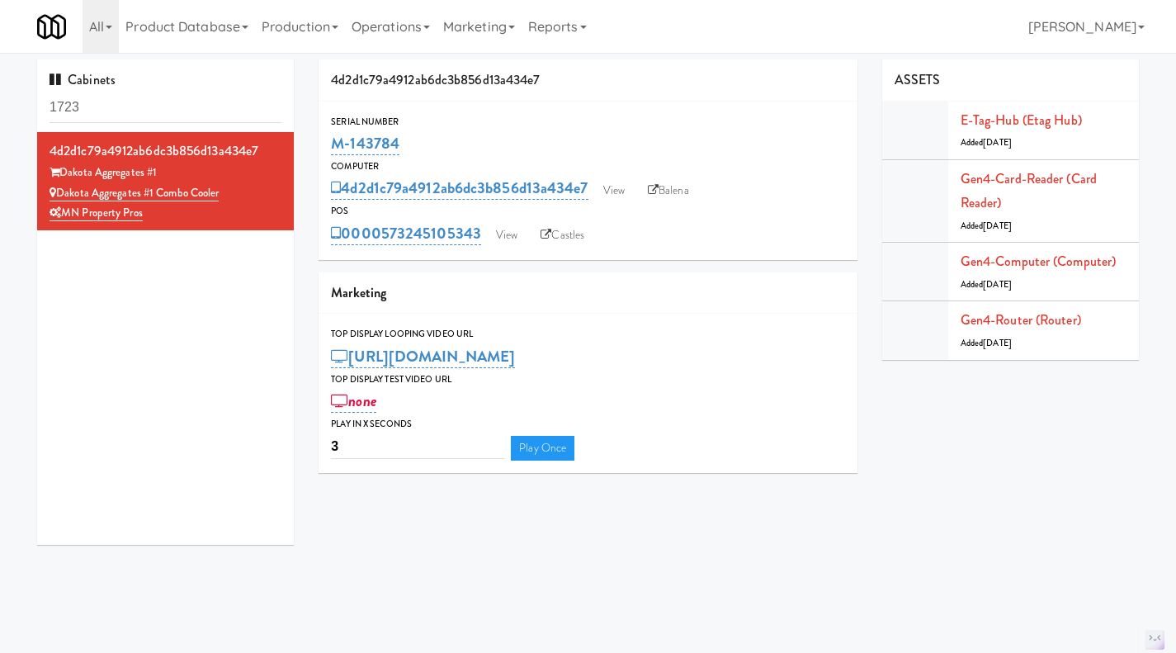
click at [140, 111] on input "1723" at bounding box center [166, 107] width 232 height 31
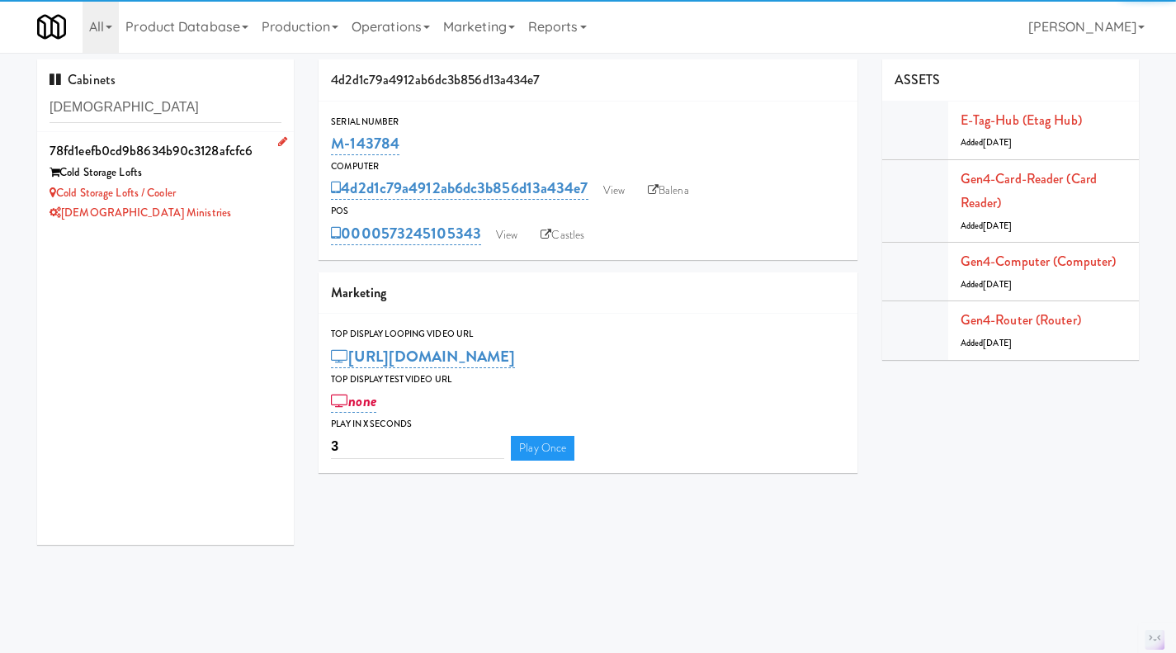
type input "holy angels"
click at [224, 201] on div "Cold Storage Lofts / Cooler" at bounding box center [166, 193] width 232 height 21
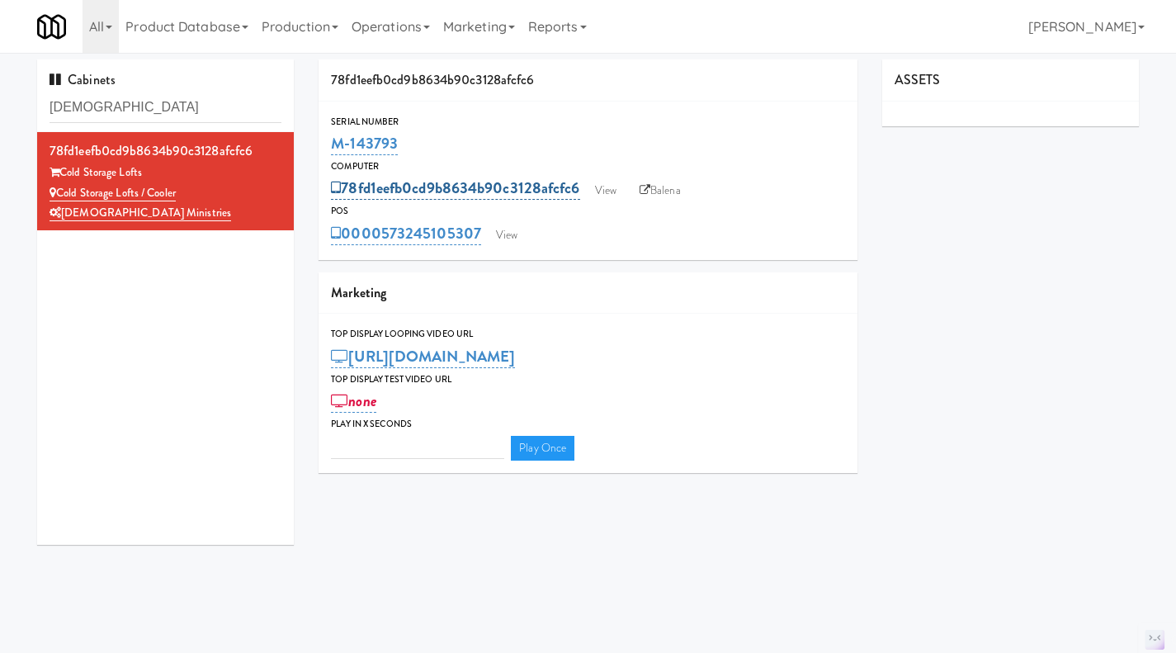
type input "3"
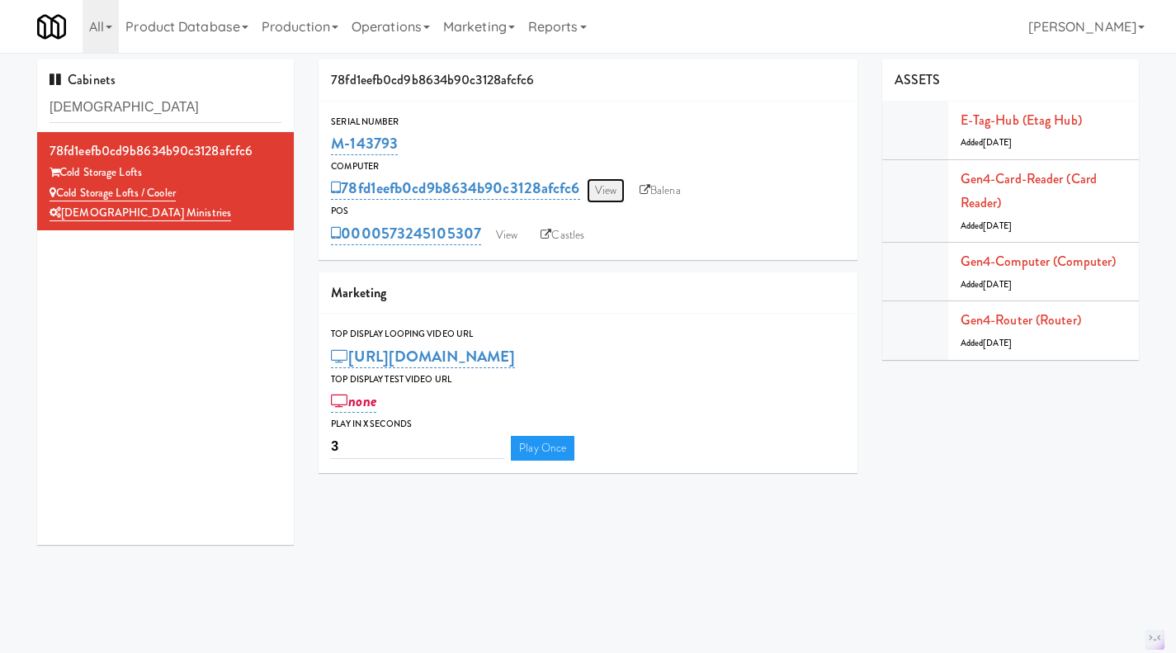
click at [609, 184] on link "View" at bounding box center [606, 190] width 38 height 25
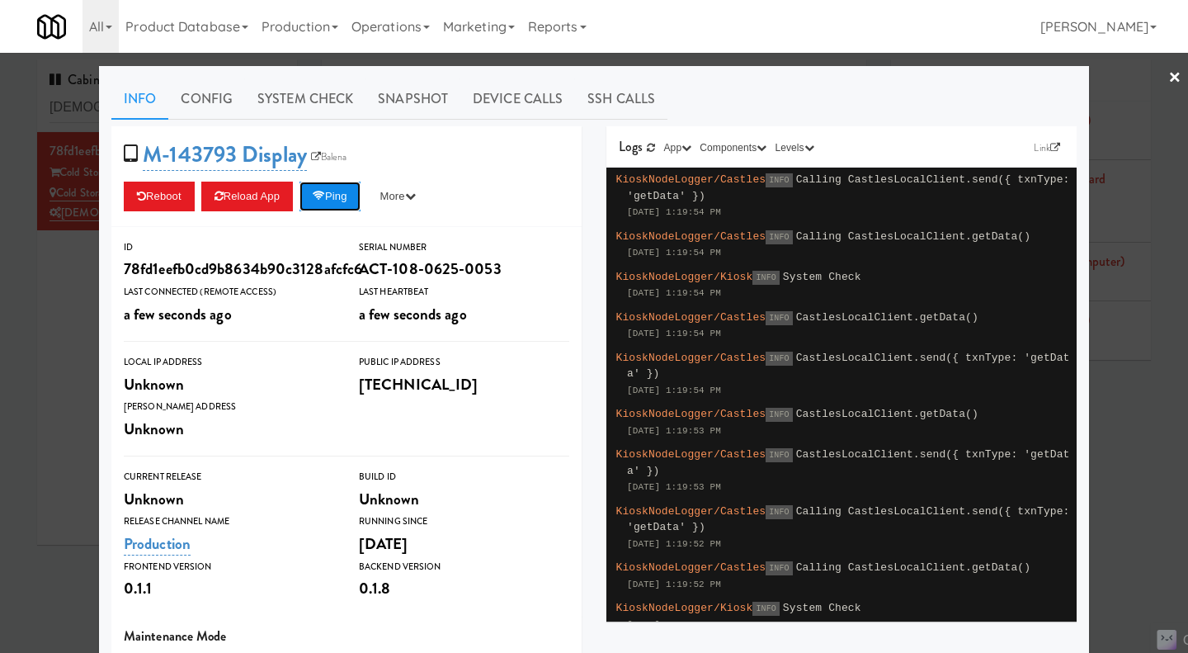
click at [344, 193] on button "Ping" at bounding box center [329, 197] width 61 height 30
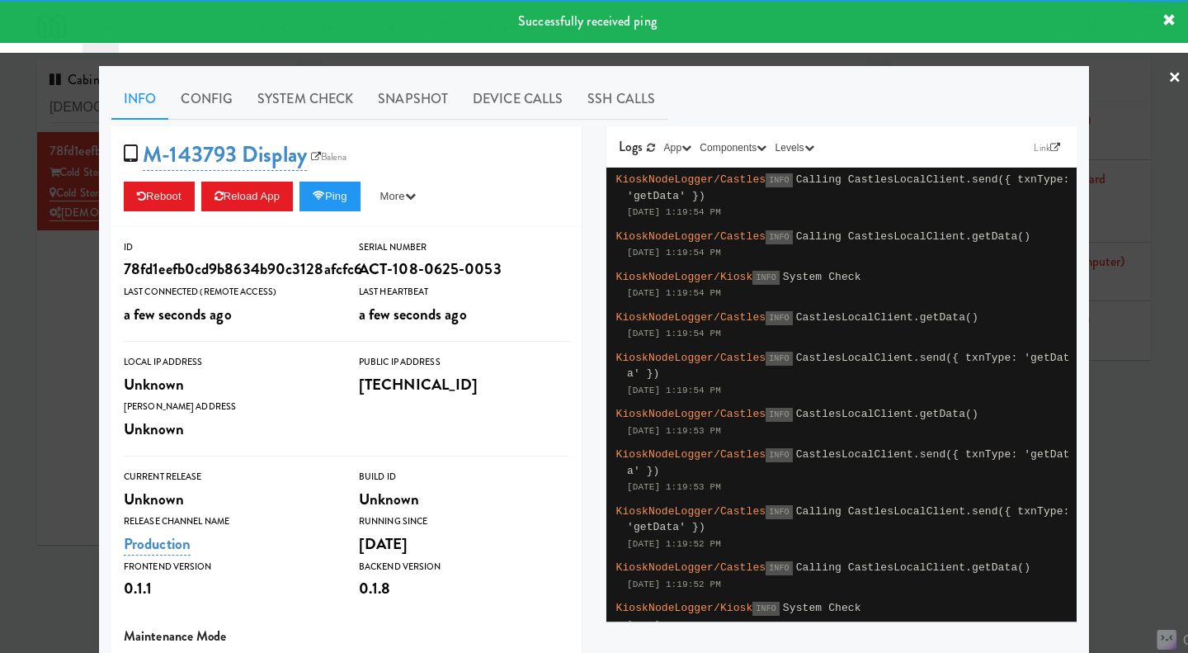
click at [296, 72] on div "Info Config System Check Snapshot Device Calls SSH Calls M-143793 Display Balen…" at bounding box center [594, 482] width 990 height 832
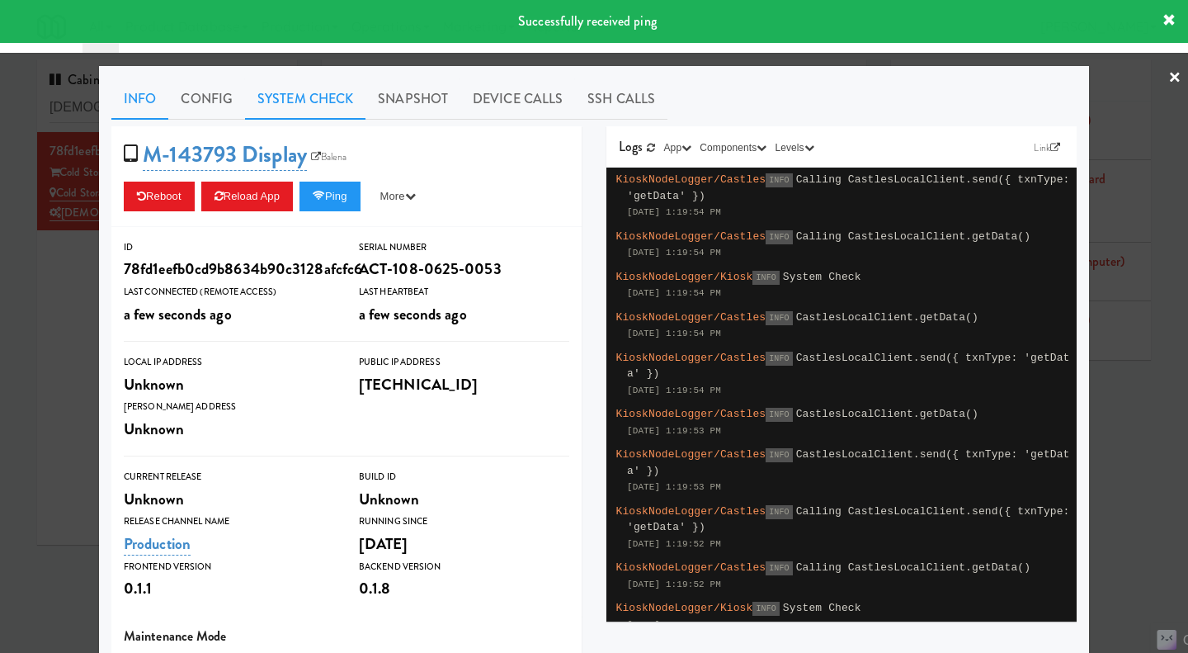
click at [313, 101] on link "System Check" at bounding box center [305, 98] width 120 height 41
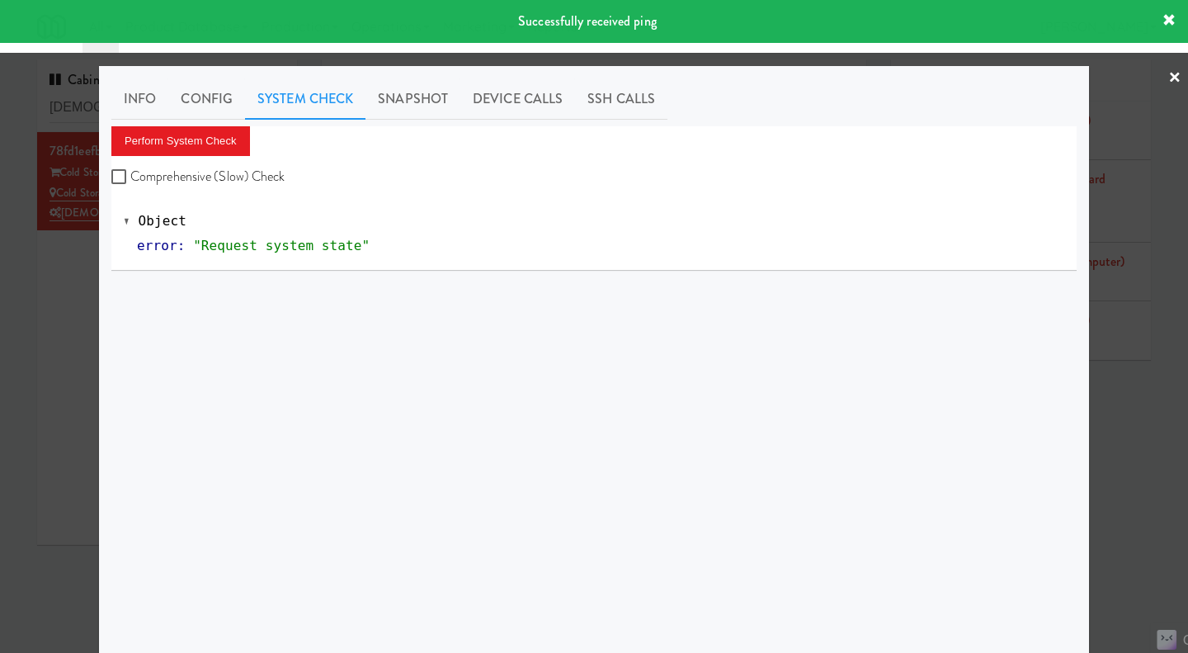
click at [182, 177] on label "Comprehensive (Slow) Check" at bounding box center [198, 176] width 174 height 25
click at [130, 177] on input "Comprehensive (Slow) Check" at bounding box center [120, 177] width 19 height 13
checkbox input "true"
click at [184, 141] on button "Perform System Check" at bounding box center [180, 141] width 139 height 30
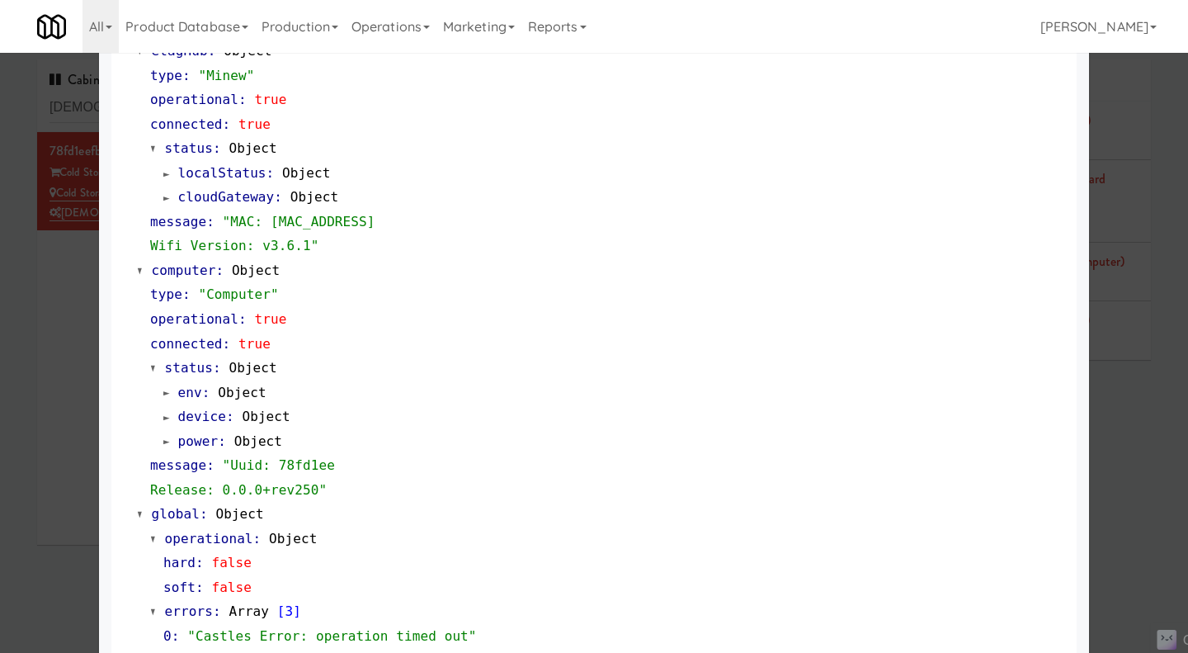
scroll to position [1627, 0]
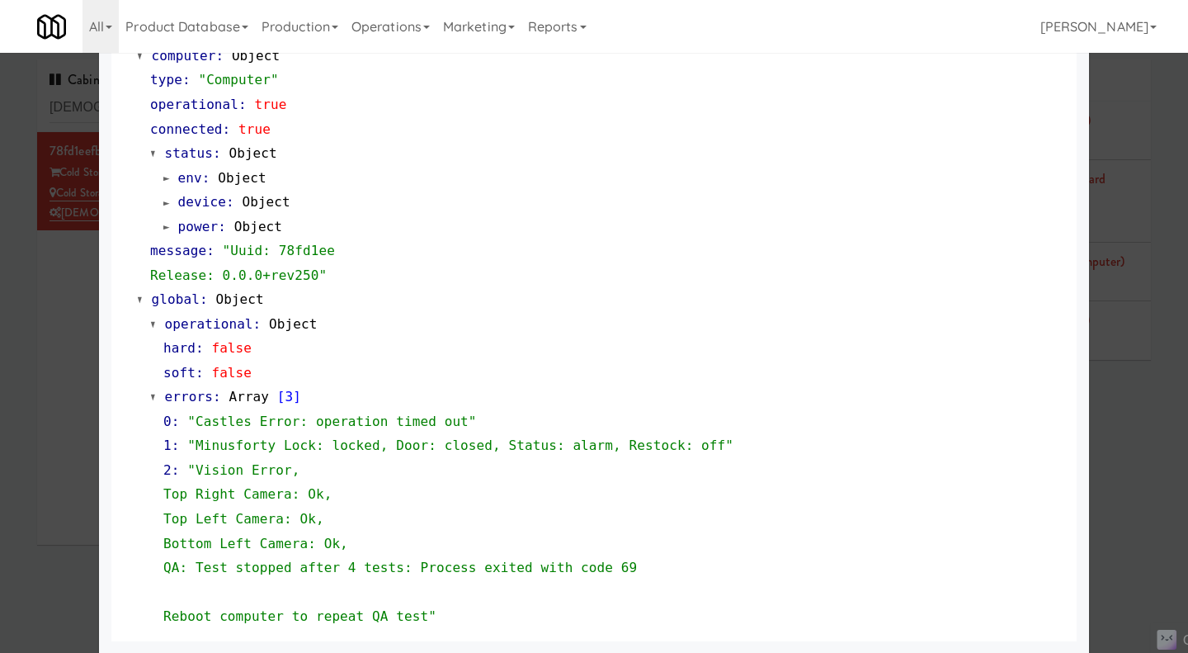
click at [61, 420] on div at bounding box center [594, 326] width 1188 height 653
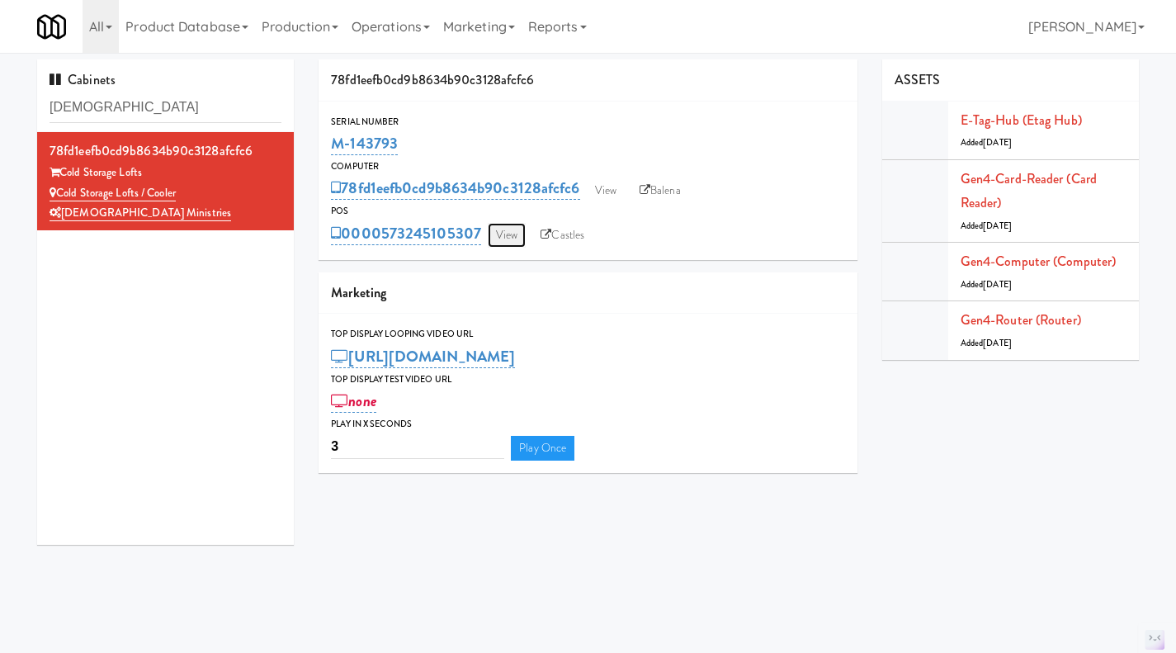
click at [505, 241] on link "View" at bounding box center [507, 235] width 38 height 25
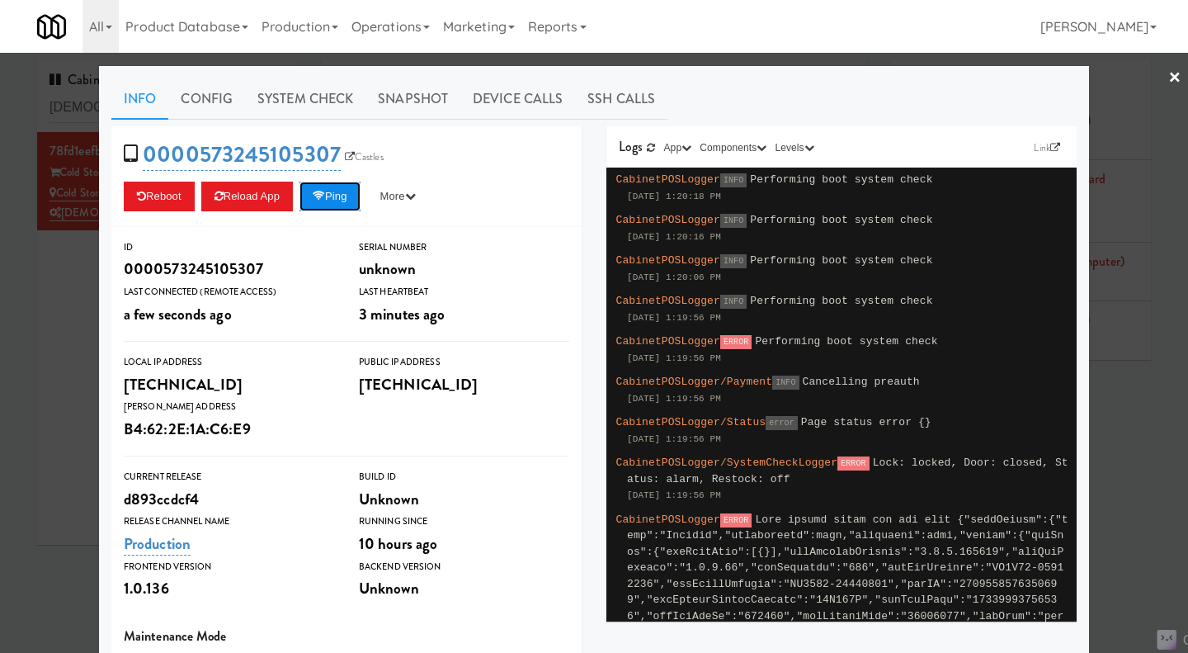
click at [319, 201] on button "Ping" at bounding box center [329, 197] width 61 height 30
click at [51, 378] on div at bounding box center [594, 326] width 1188 height 653
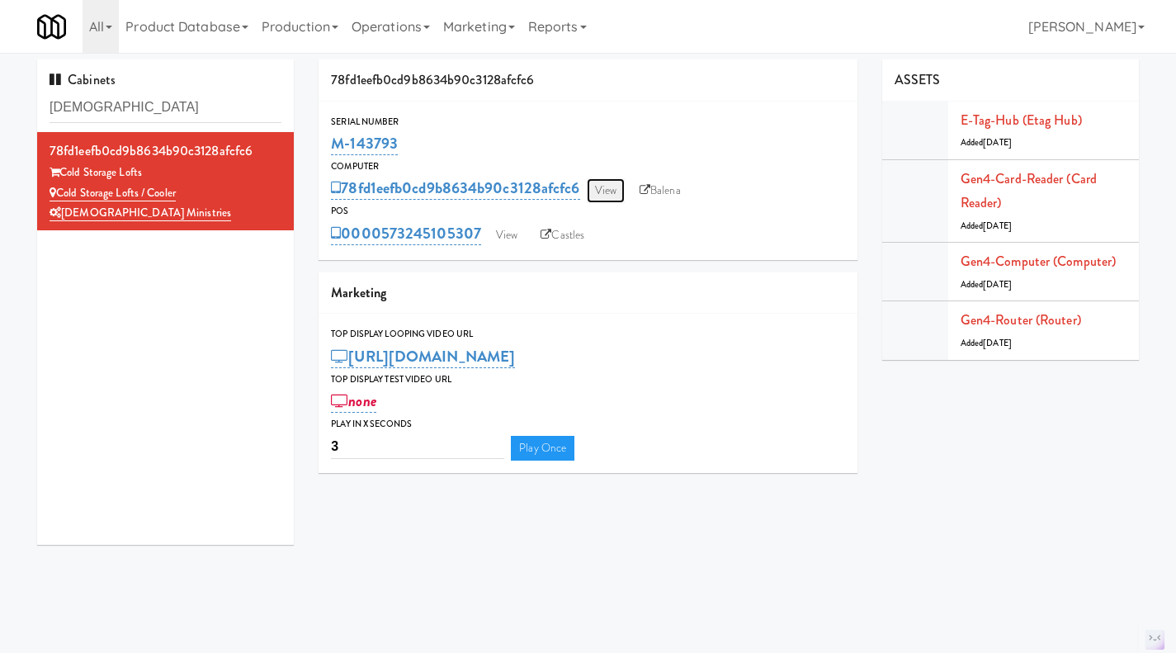
click at [607, 197] on link "View" at bounding box center [606, 190] width 38 height 25
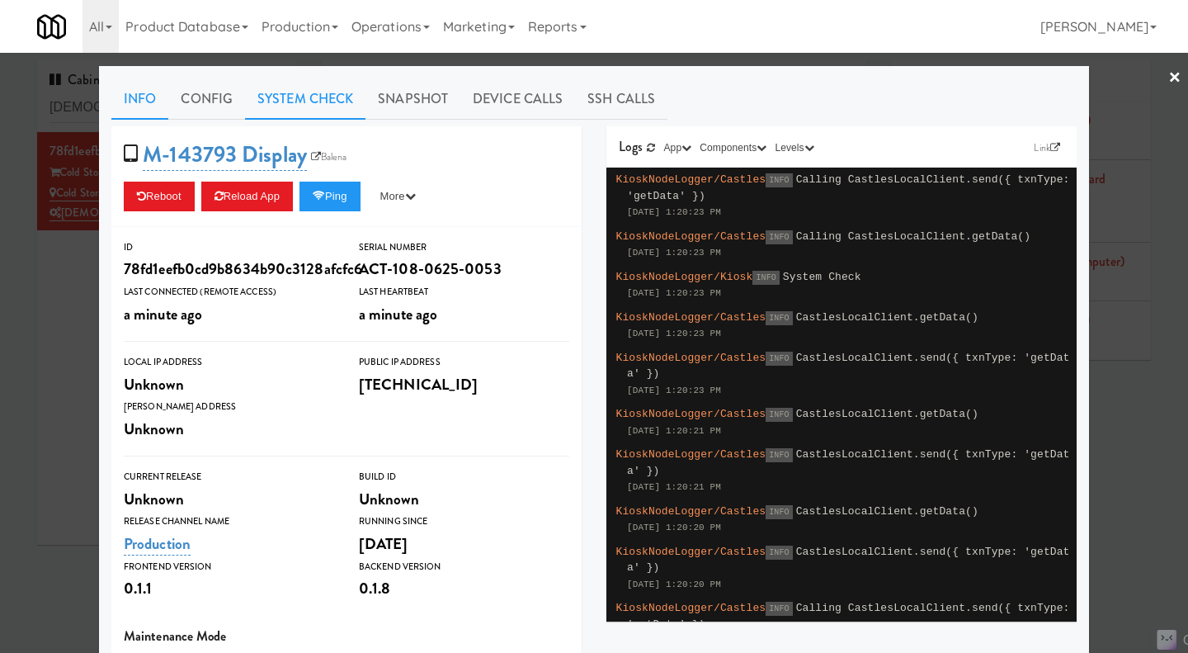
click at [330, 98] on link "System Check" at bounding box center [305, 98] width 120 height 41
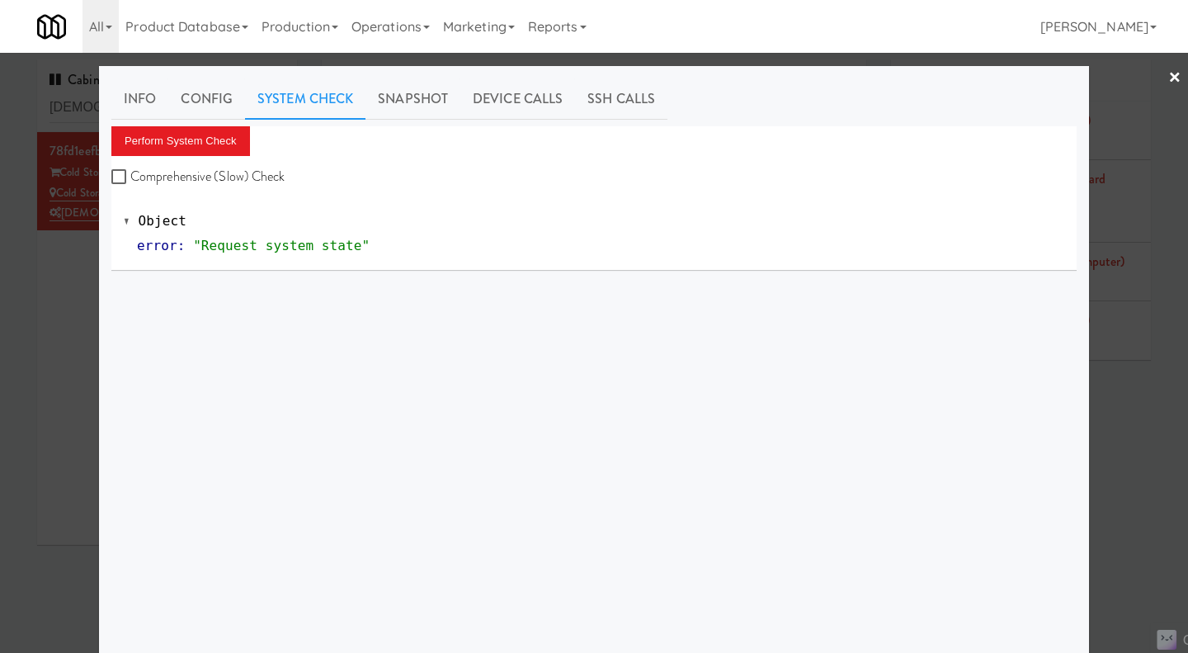
click at [50, 328] on div at bounding box center [594, 326] width 1188 height 653
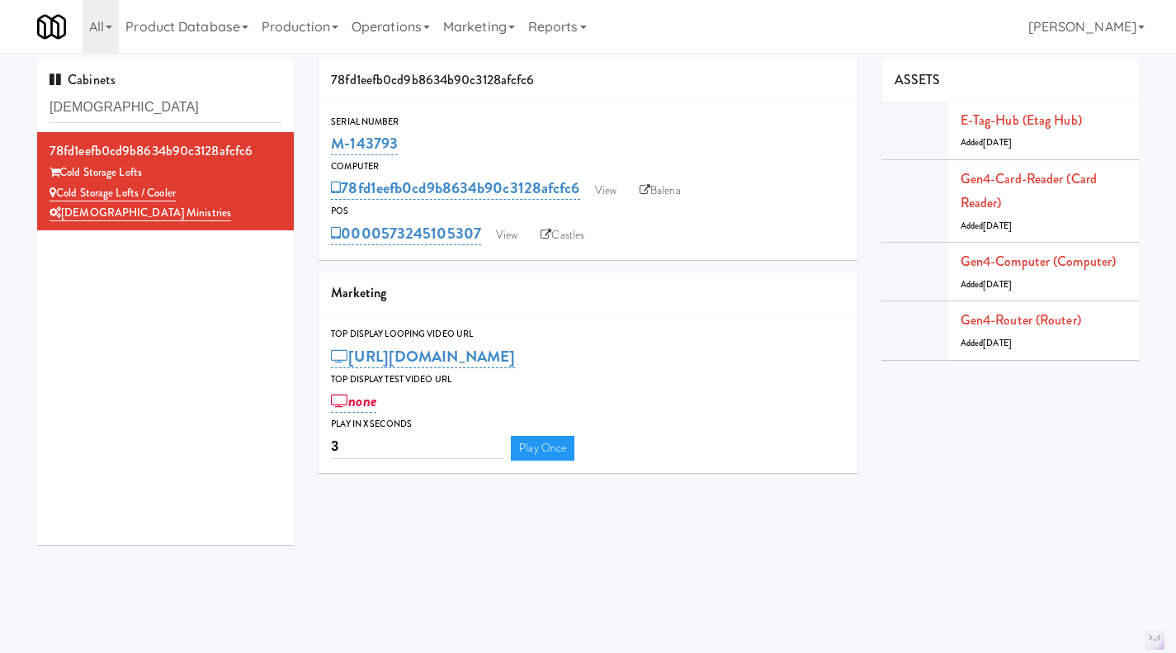
drag, startPoint x: 486, startPoint y: 251, endPoint x: 385, endPoint y: 249, distance: 100.7
click at [385, 249] on div "Serial Number M-143793 Computer 78fd1eefb0cd9b8634b90c3128afcfc6 View Balena PO…" at bounding box center [587, 180] width 539 height 158
copy link "573245105307"
click at [509, 239] on link "View" at bounding box center [507, 235] width 38 height 25
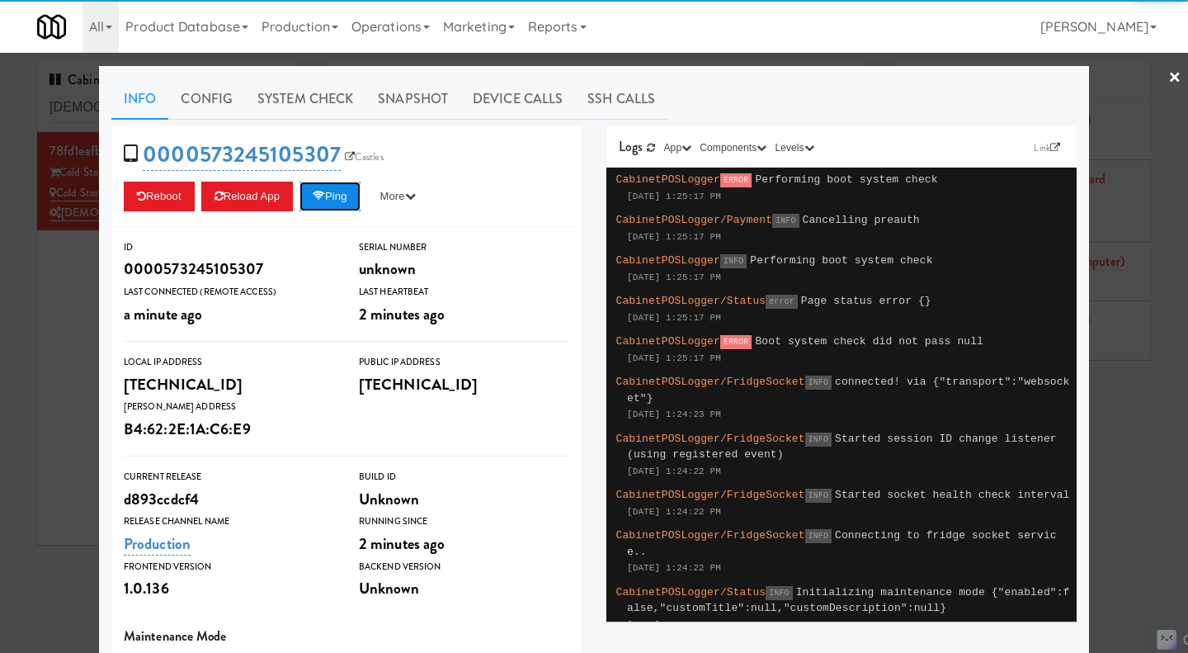
click at [326, 205] on button "Ping" at bounding box center [329, 197] width 61 height 30
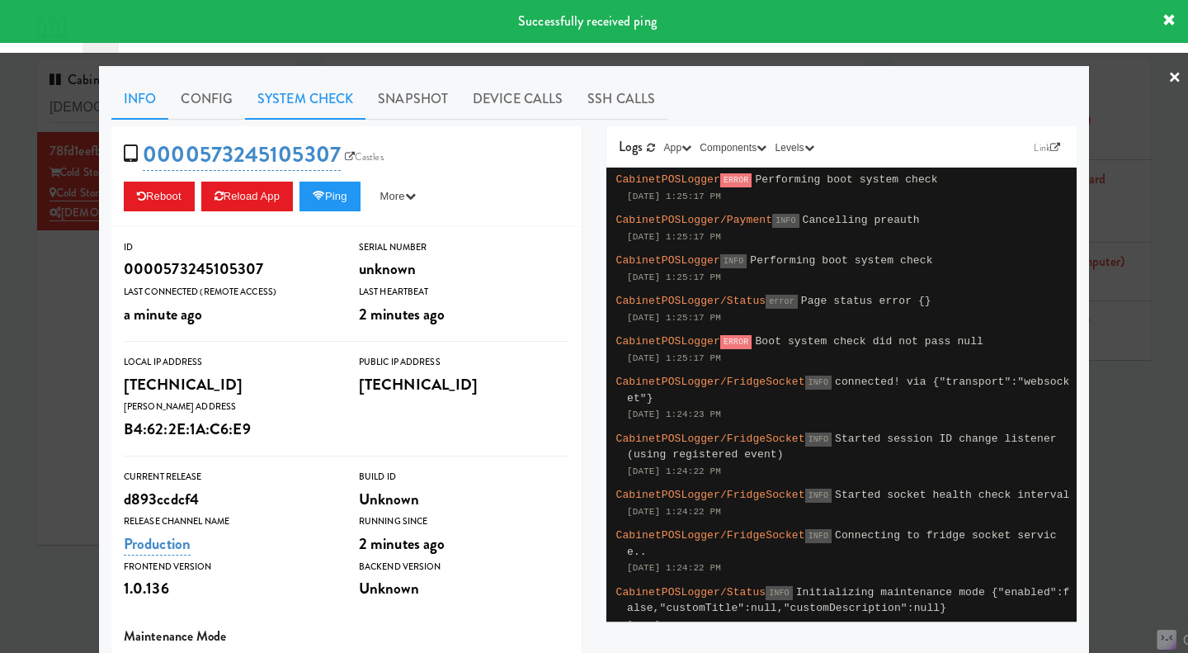
click at [317, 100] on link "System Check" at bounding box center [305, 98] width 120 height 41
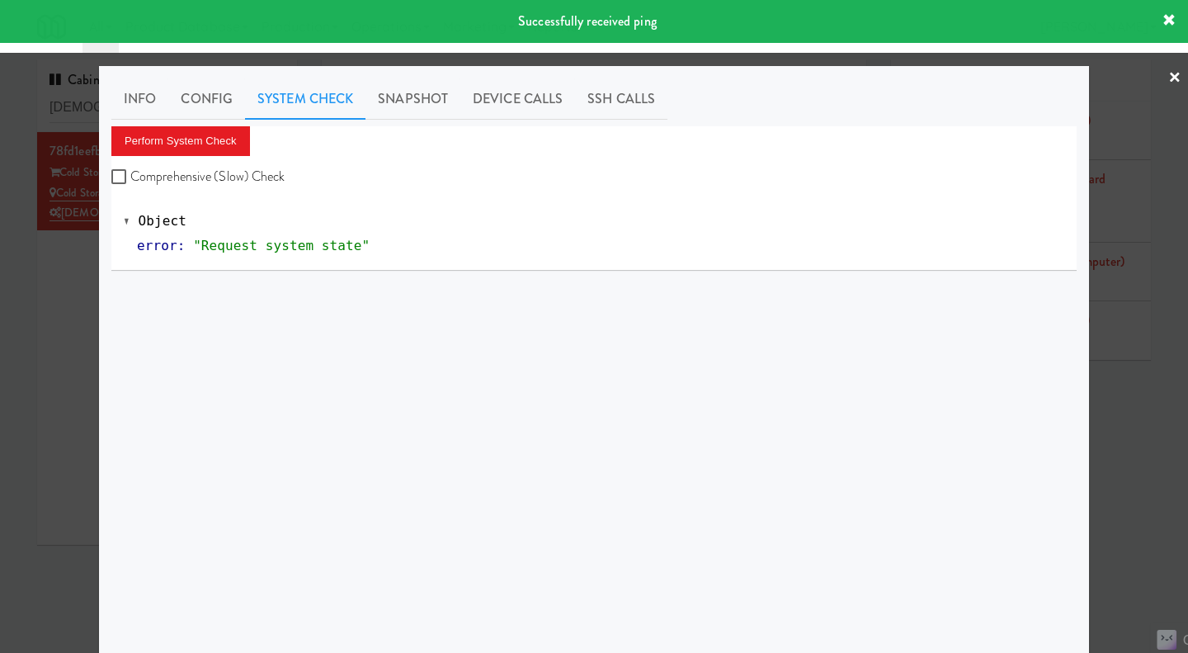
click at [216, 185] on label "Comprehensive (Slow) Check" at bounding box center [198, 176] width 174 height 25
click at [130, 184] on input "Comprehensive (Slow) Check" at bounding box center [120, 177] width 19 height 13
checkbox input "true"
click at [192, 144] on button "Perform System Check" at bounding box center [180, 141] width 139 height 30
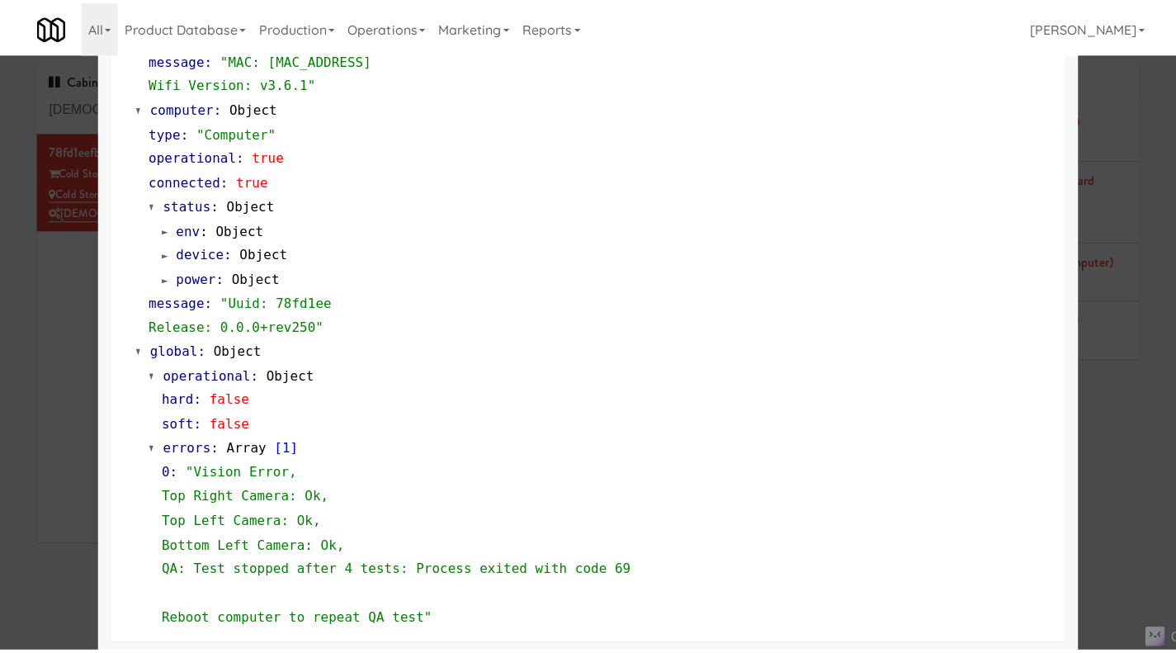
scroll to position [1627, 0]
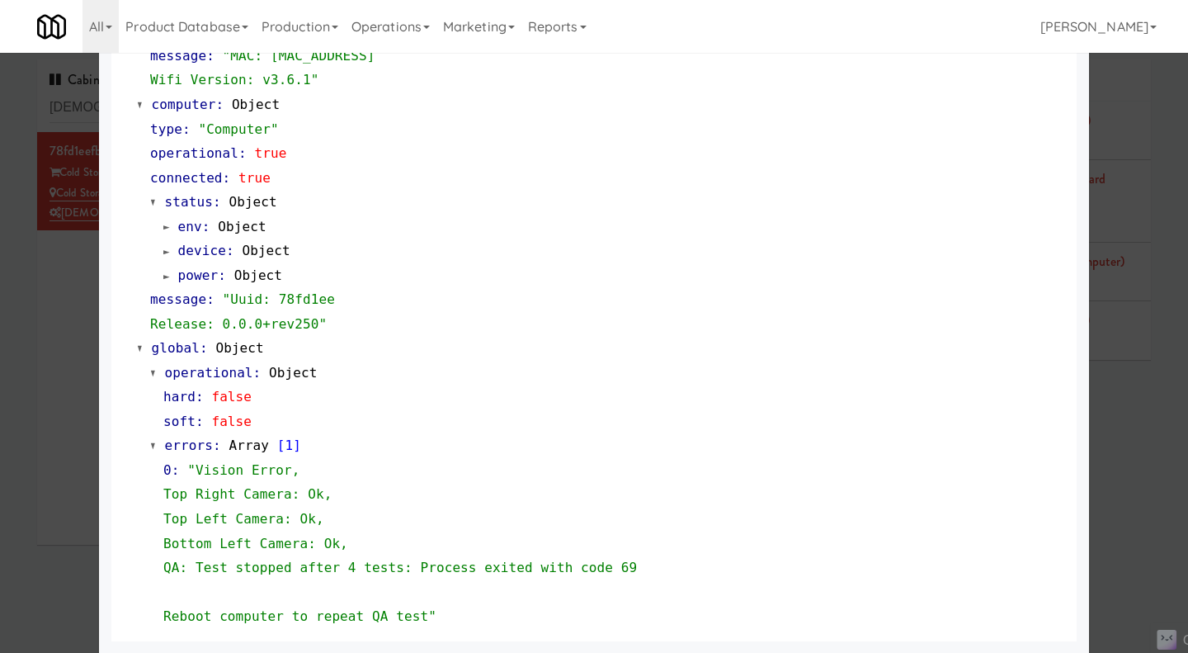
click at [31, 420] on div at bounding box center [594, 326] width 1188 height 653
